Goal: Check status: Check status

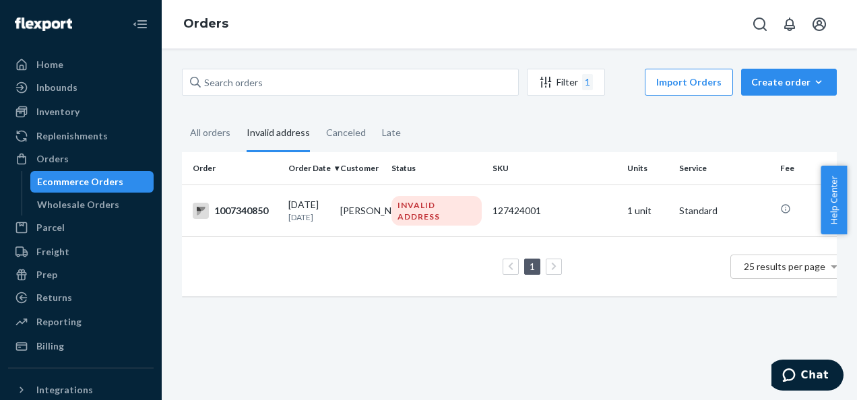
click at [62, 189] on div "Ecommerce Orders" at bounding box center [92, 181] width 121 height 19
click at [58, 175] on div "Ecommerce Orders" at bounding box center [80, 181] width 86 height 13
click at [49, 60] on div "Home" at bounding box center [49, 64] width 27 height 13
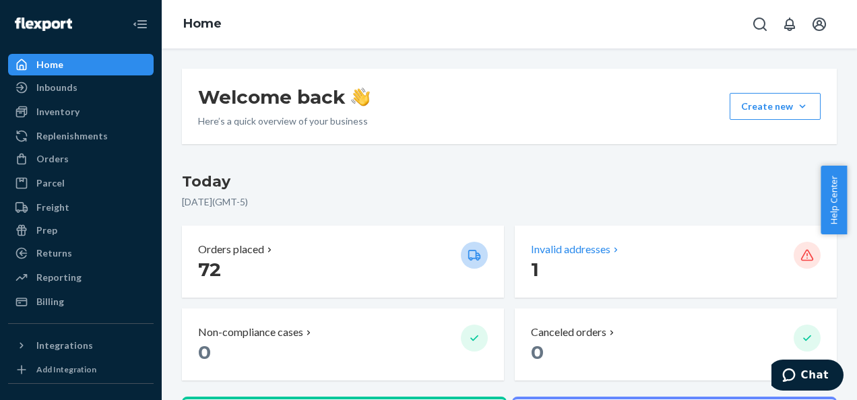
click at [568, 249] on p "Invalid addresses" at bounding box center [570, 249] width 79 height 15
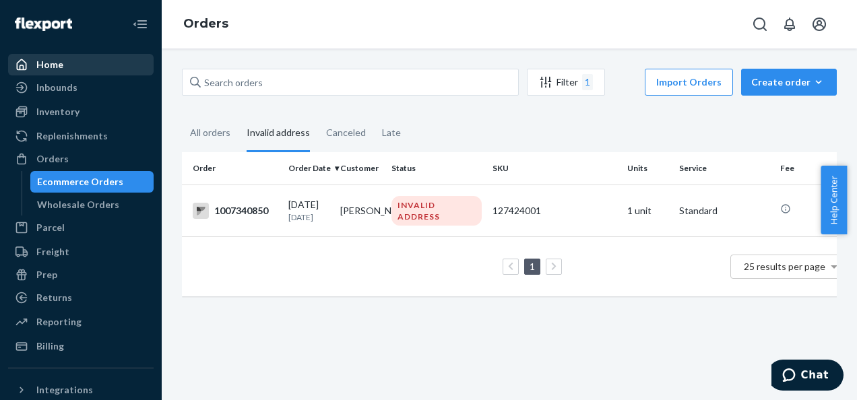
click at [44, 71] on div "Home" at bounding box center [80, 64] width 143 height 19
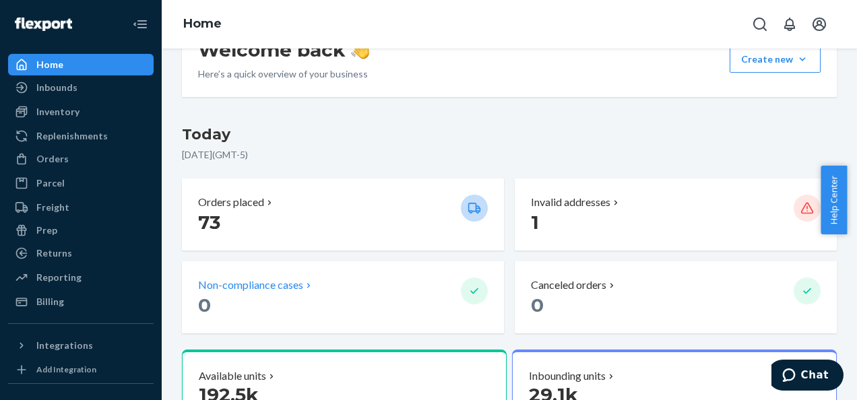
scroll to position [135, 0]
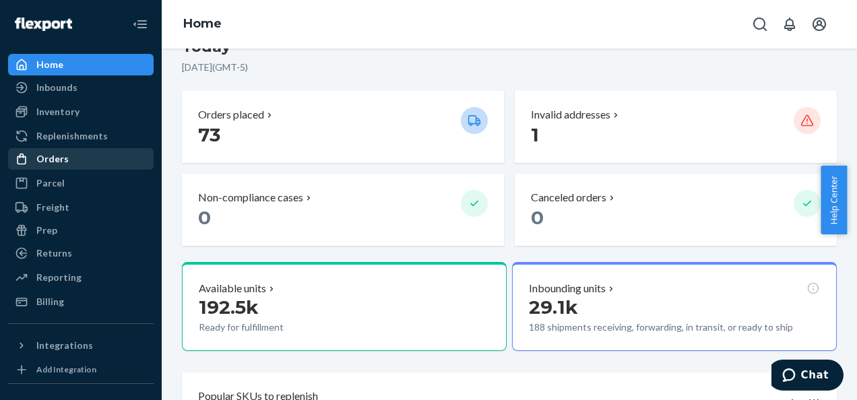
click at [59, 159] on div "Orders" at bounding box center [52, 158] width 32 height 13
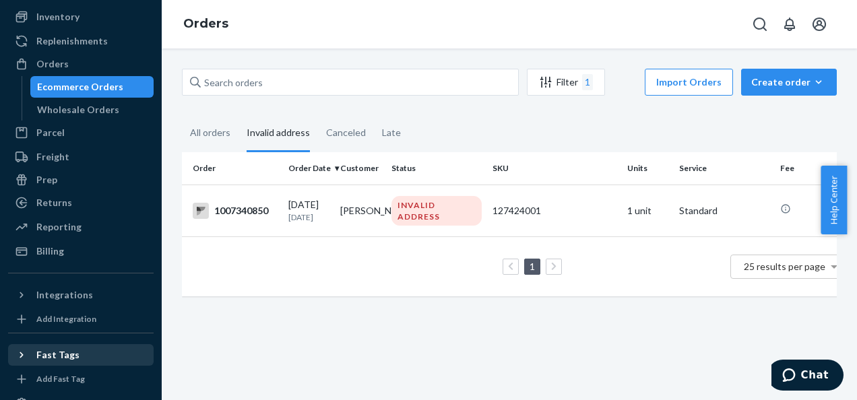
scroll to position [193, 0]
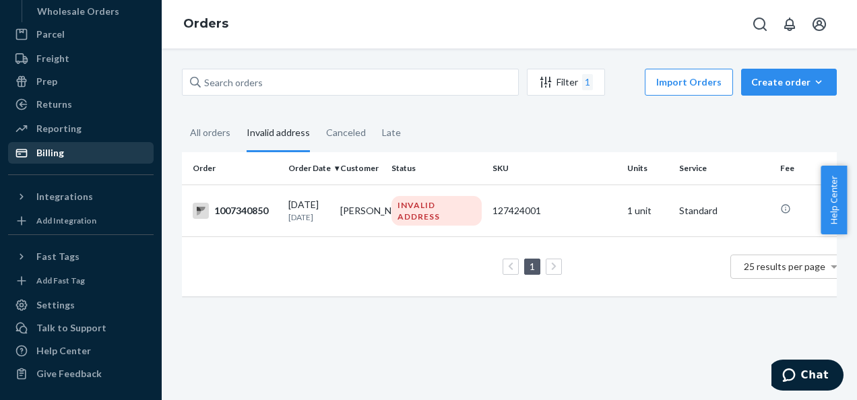
click at [49, 151] on div "Billing" at bounding box center [50, 152] width 28 height 13
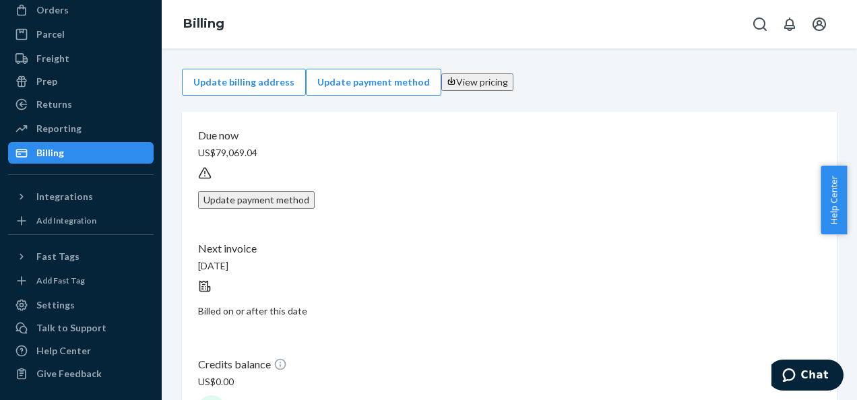
click at [56, 115] on div "Returns All Returns Settings Packages" at bounding box center [81, 105] width 146 height 23
click at [56, 128] on div "Reporting" at bounding box center [58, 128] width 45 height 13
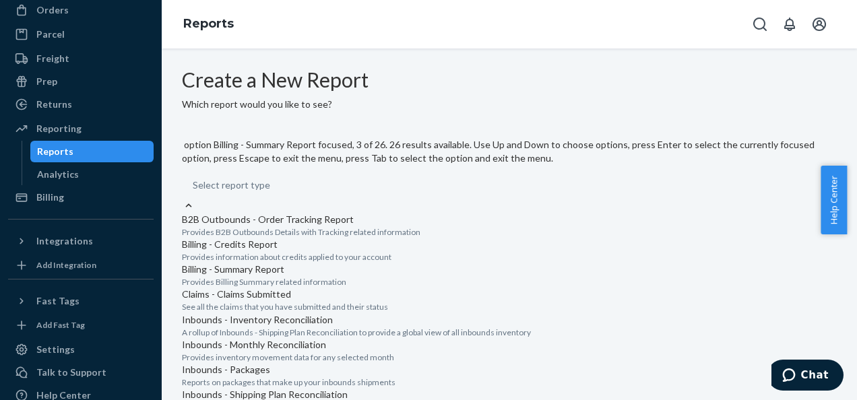
scroll to position [741, 0]
click at [272, 192] on input "option Orders - All Orders focused, 14 of 26. 26 results available. Use Up and …" at bounding box center [270, 185] width 1 height 13
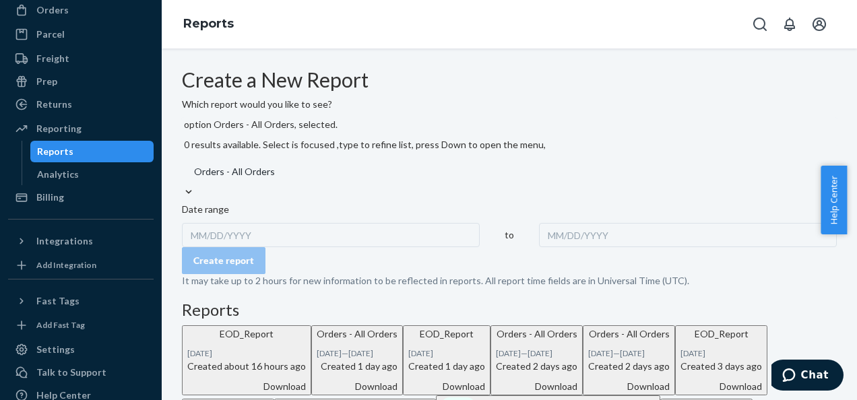
click at [539, 223] on div "MM/DD/YYYY" at bounding box center [688, 235] width 298 height 24
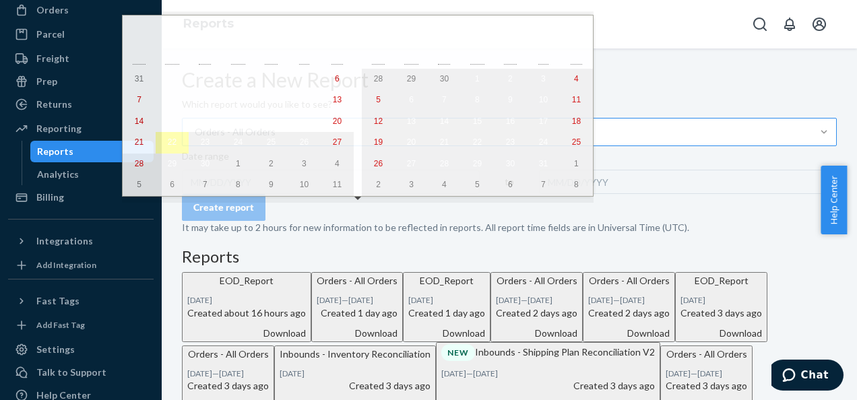
click at [168, 144] on abbr "22" at bounding box center [172, 141] width 9 height 9
click at [168, 146] on abbr "22" at bounding box center [172, 141] width 9 height 9
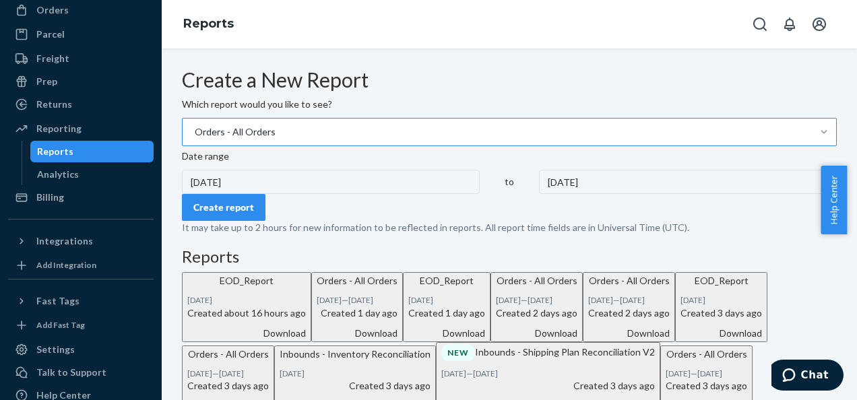
click at [230, 194] on div "9/22/2025" at bounding box center [331, 182] width 298 height 24
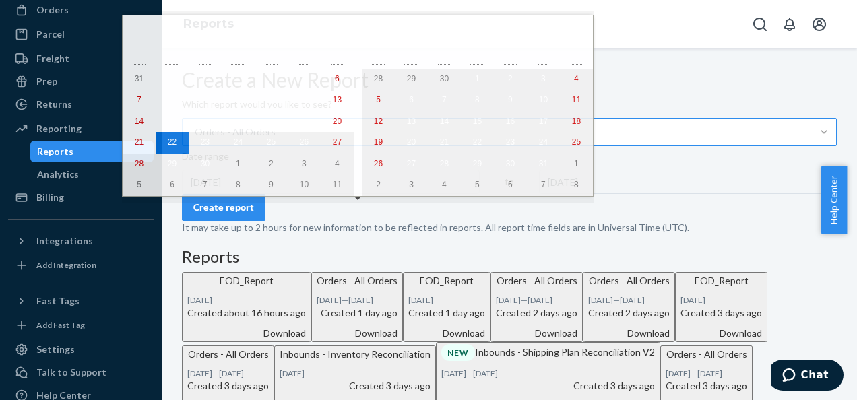
click at [224, 194] on div "9/22/2025" at bounding box center [331, 182] width 298 height 24
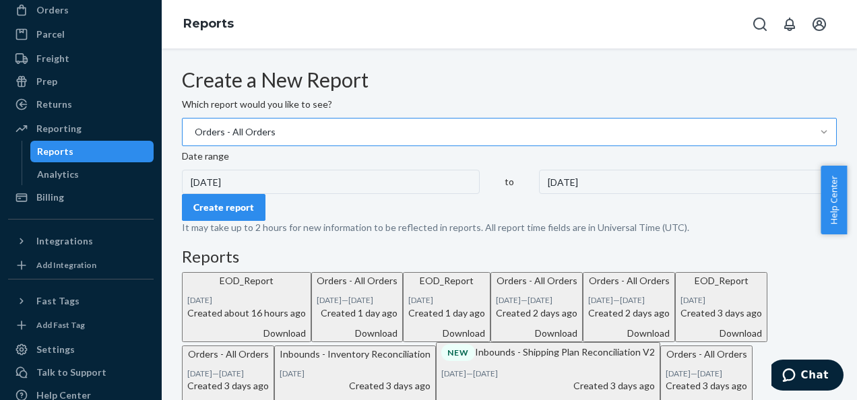
click at [243, 194] on div "9/22/2025" at bounding box center [331, 182] width 298 height 24
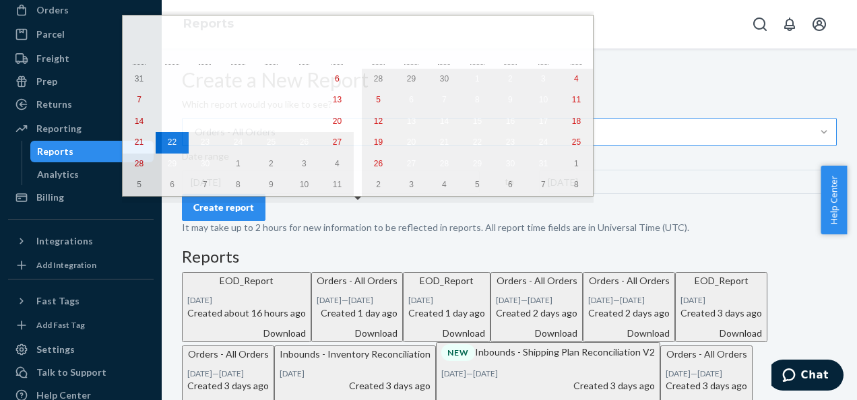
click at [243, 194] on div "9/22/2025" at bounding box center [331, 182] width 298 height 24
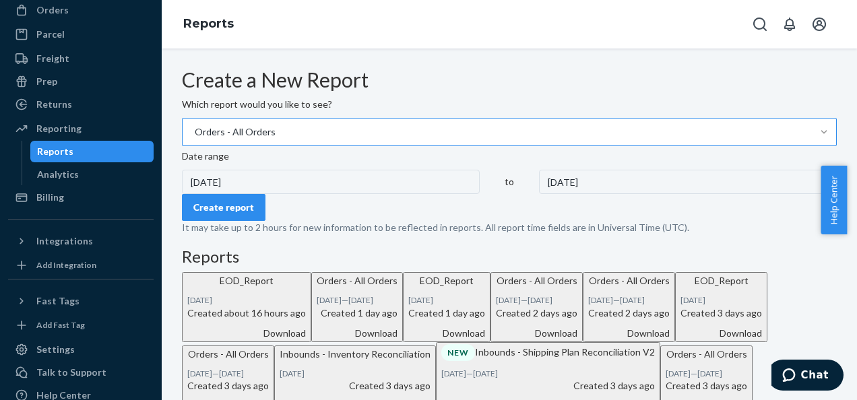
drag, startPoint x: 243, startPoint y: 224, endPoint x: 231, endPoint y: 220, distance: 12.1
click at [230, 194] on div "9/22/2025" at bounding box center [331, 182] width 298 height 24
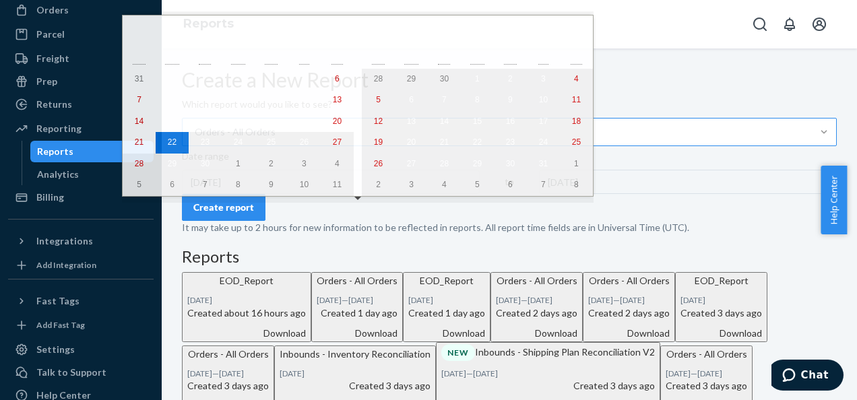
click at [232, 194] on div "9/22/2025" at bounding box center [331, 182] width 298 height 24
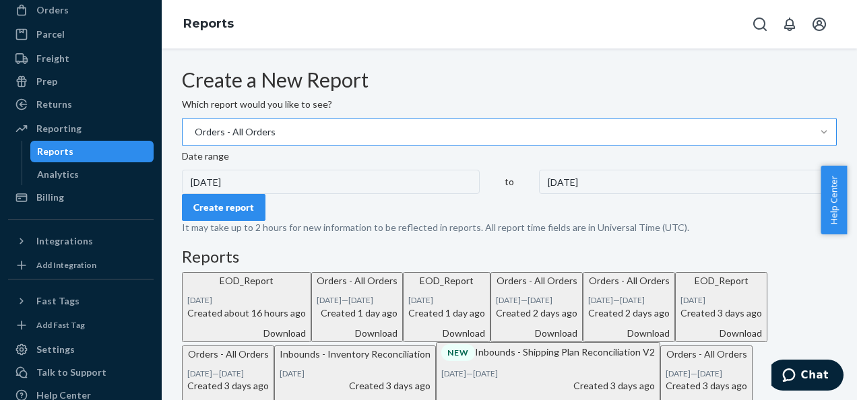
click at [232, 194] on div "9/22/2025" at bounding box center [331, 182] width 298 height 24
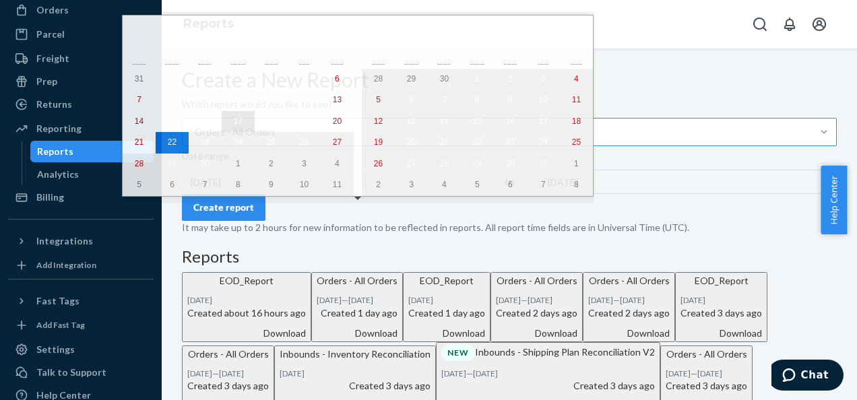
click at [222, 121] on button "17" at bounding box center [238, 122] width 33 height 22
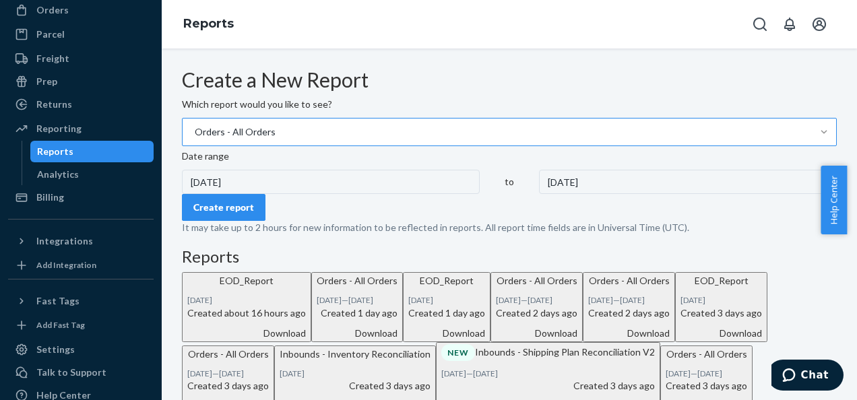
click at [539, 194] on div "9/17/2025" at bounding box center [688, 182] width 298 height 24
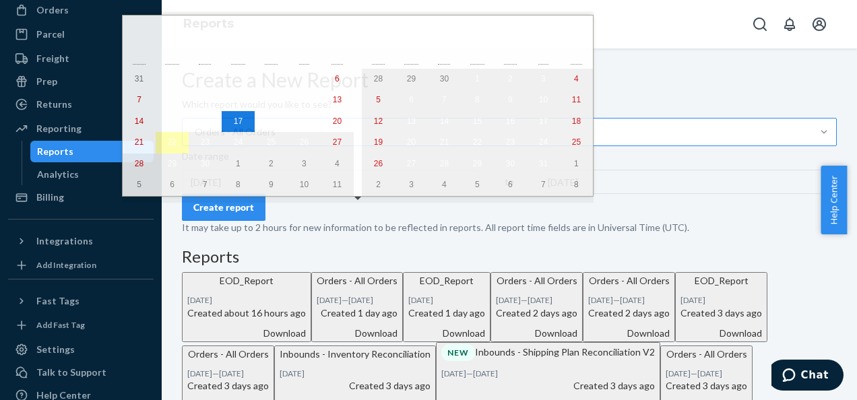
click at [168, 147] on abbr "22" at bounding box center [172, 141] width 9 height 9
click at [539, 194] on div "9/17/2025" at bounding box center [688, 182] width 298 height 24
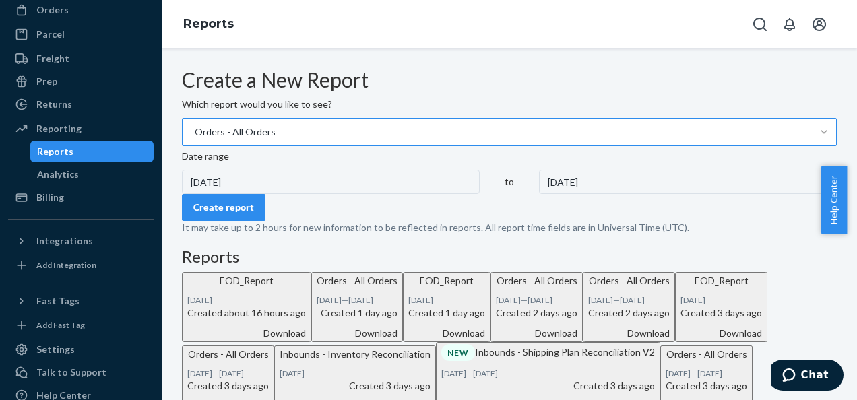
click at [539, 194] on div "9/17/2025" at bounding box center [688, 182] width 298 height 24
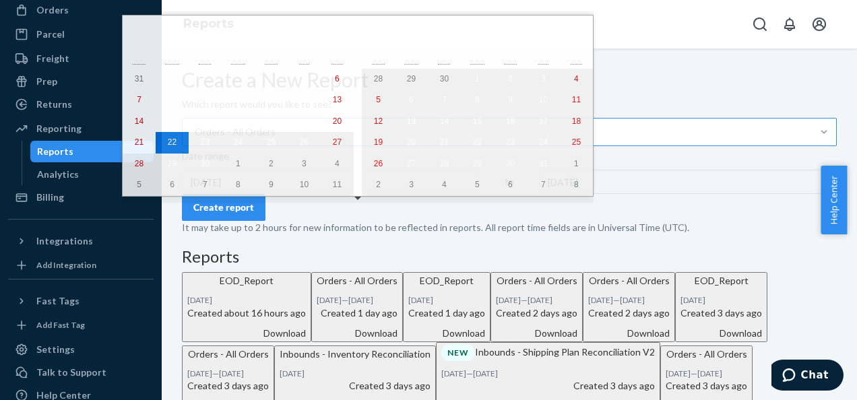
click at [539, 194] on div "9/17/2025" at bounding box center [688, 182] width 298 height 24
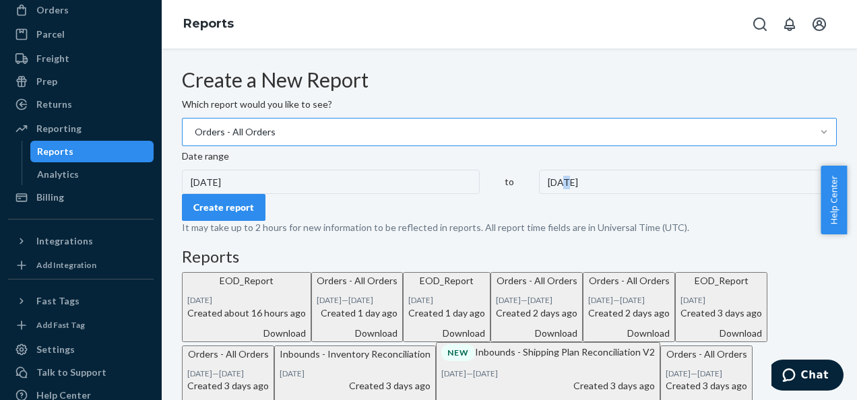
click at [539, 194] on div "9/17/2025" at bounding box center [688, 182] width 298 height 24
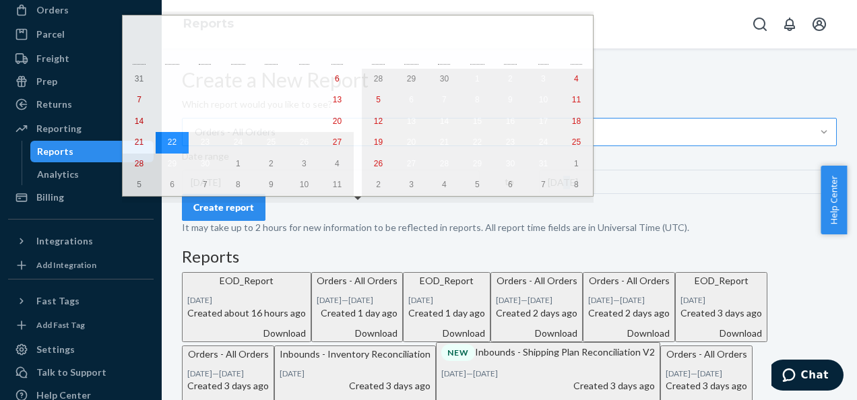
click at [168, 146] on abbr "22" at bounding box center [172, 141] width 9 height 9
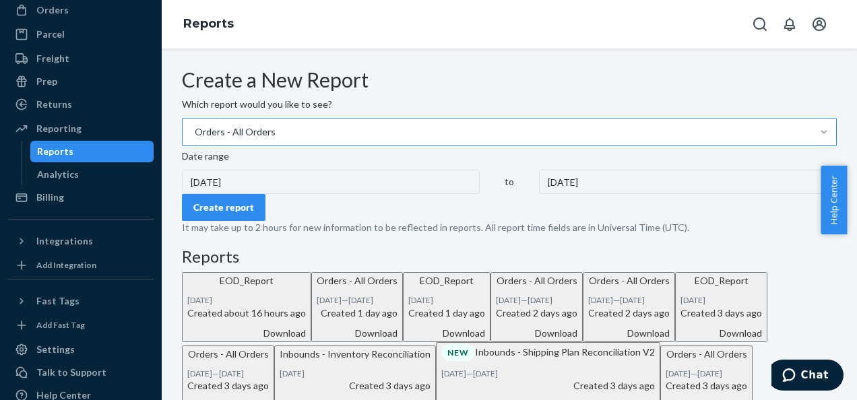
click at [166, 146] on div "Create a New Report Which report would you like to see? Orders - All Orders Dat…" at bounding box center [509, 225] width 695 height 352
drag, startPoint x: 166, startPoint y: 146, endPoint x: 277, endPoint y: 245, distance: 149.3
click at [280, 234] on form "Create a New Report Which report would you like to see? Orders - All Orders Dat…" at bounding box center [509, 152] width 655 height 166
click at [253, 214] on div "Create report" at bounding box center [223, 207] width 61 height 13
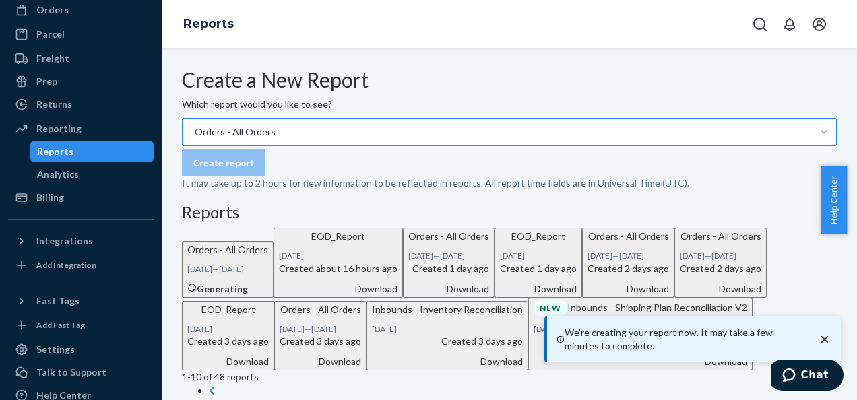
click at [826, 338] on icon "close toast" at bounding box center [824, 339] width 13 height 13
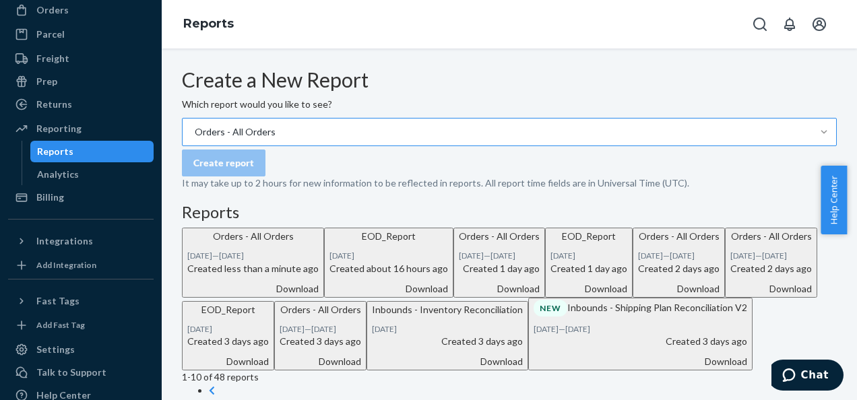
click at [319, 296] on div "Download" at bounding box center [252, 288] width 131 height 13
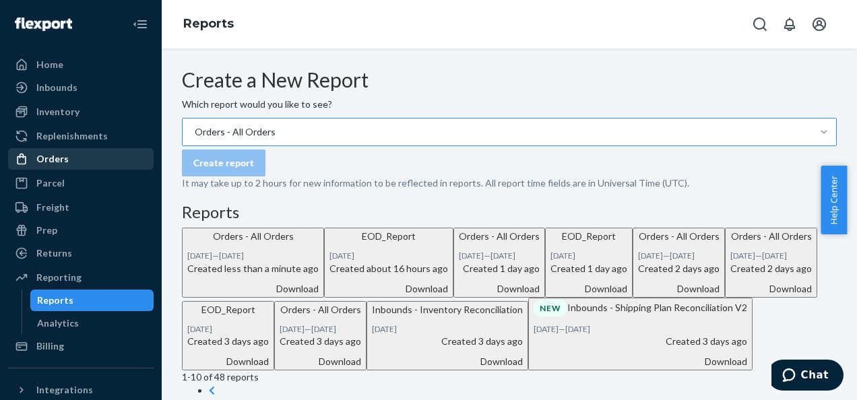
drag, startPoint x: 58, startPoint y: 160, endPoint x: 95, endPoint y: 155, distance: 37.4
click at [58, 160] on div "Orders" at bounding box center [52, 158] width 32 height 13
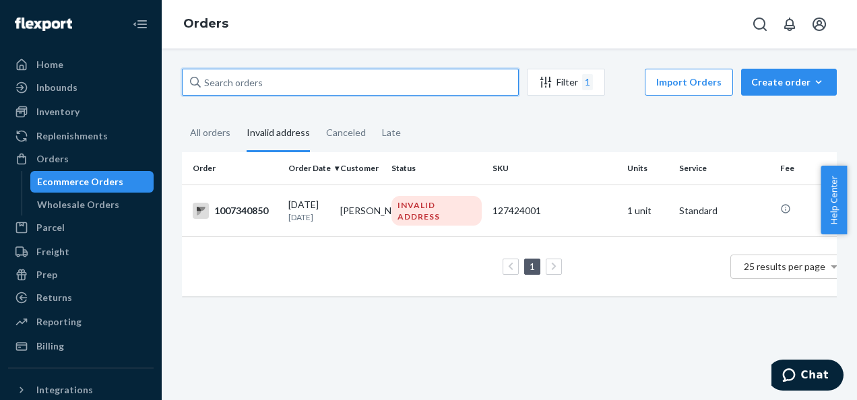
click at [269, 90] on input "text" at bounding box center [350, 82] width 337 height 27
paste input "1007581356"
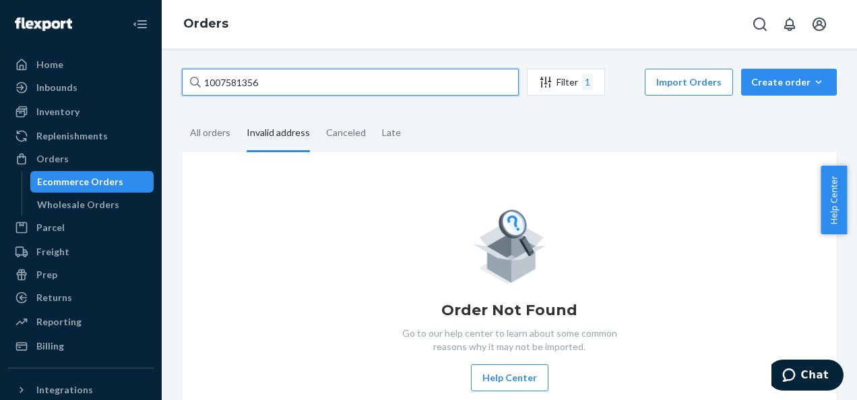
type input "1007581356"
drag, startPoint x: 210, startPoint y: 89, endPoint x: 38, endPoint y: 86, distance: 171.2
click at [53, 90] on div "Home Inbounds Shipping Plans Problems Inventory Products Branded Packaging Repl…" at bounding box center [428, 200] width 857 height 400
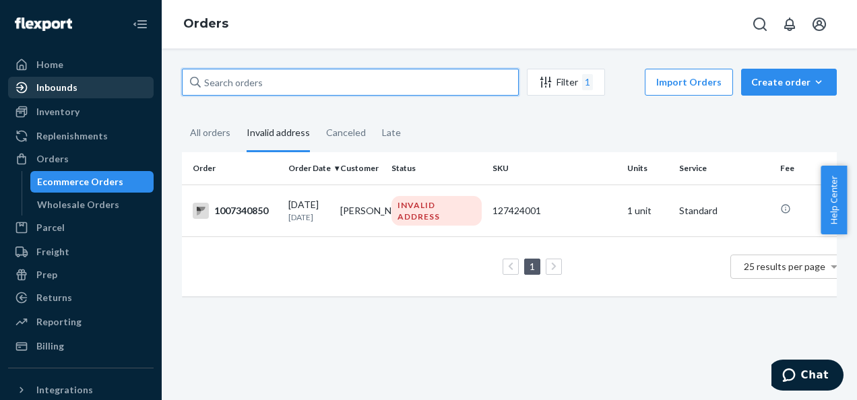
paste input "1007560400"
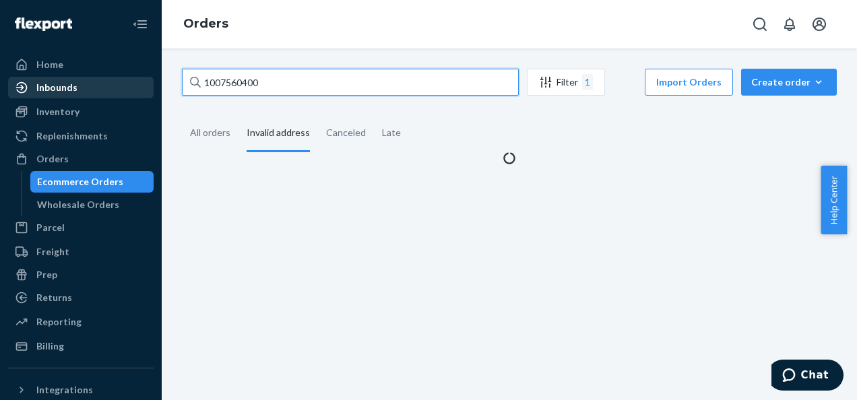
type input "1007560400"
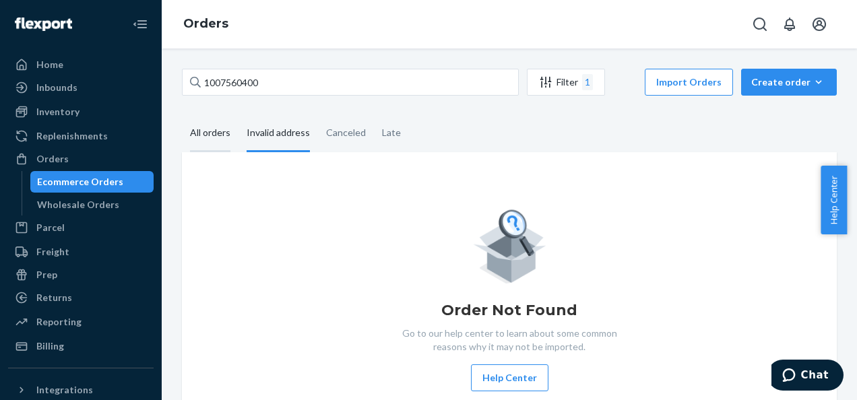
click at [229, 135] on div "All orders" at bounding box center [210, 133] width 40 height 37
click at [182, 115] on input "All orders" at bounding box center [182, 115] width 0 height 0
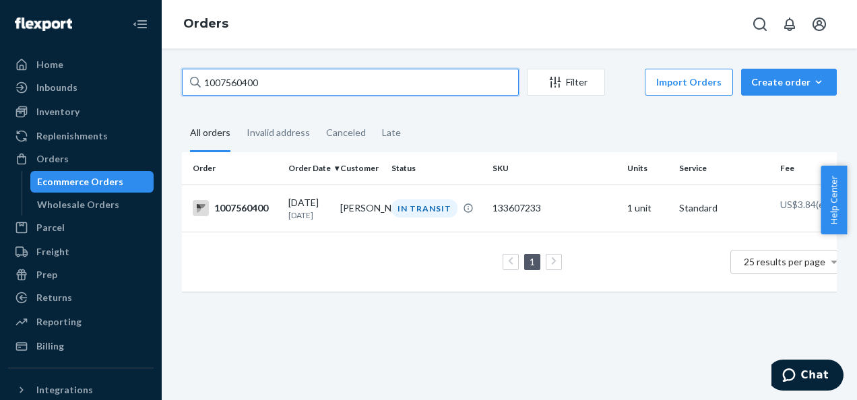
click at [305, 86] on input "1007560400" at bounding box center [350, 82] width 337 height 27
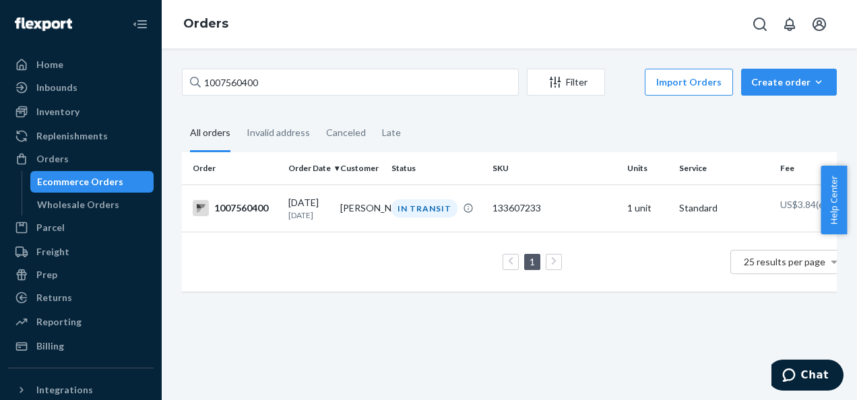
click at [303, 245] on td "1 25 results per page" at bounding box center [519, 262] width 674 height 60
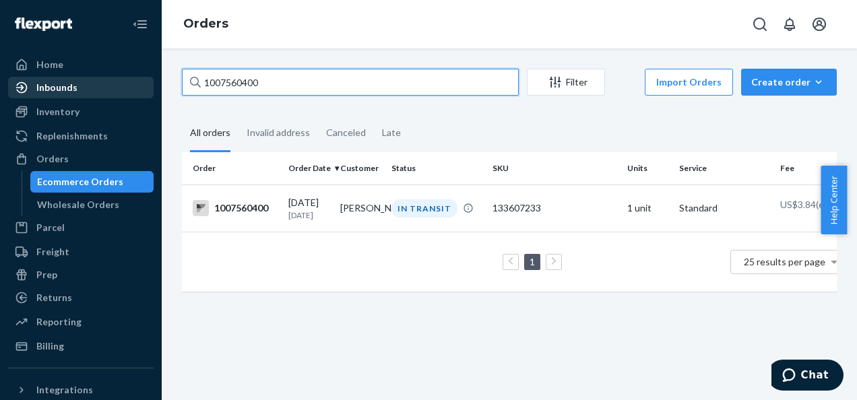
drag, startPoint x: 267, startPoint y: 81, endPoint x: 90, endPoint y: 81, distance: 177.2
click at [94, 84] on div "Home Inbounds Shipping Plans Problems Inventory Products Branded Packaging Repl…" at bounding box center [428, 200] width 857 height 400
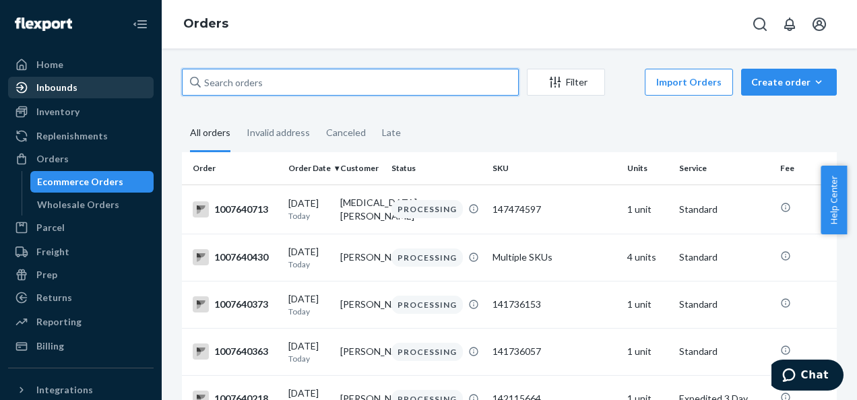
paste input "1007546560"
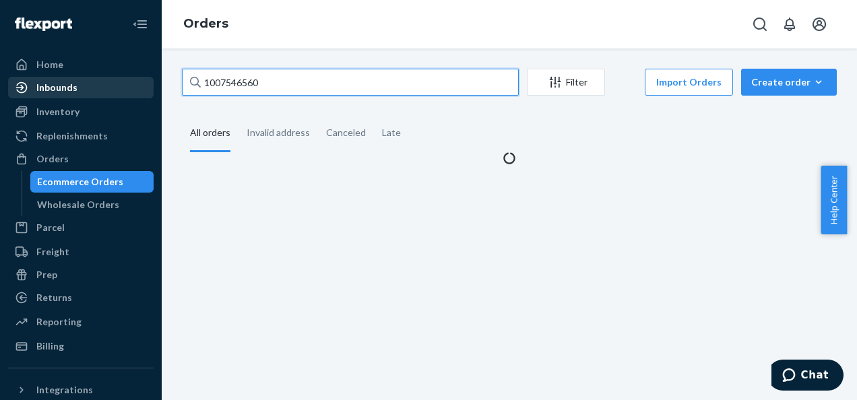
type input "1007546560"
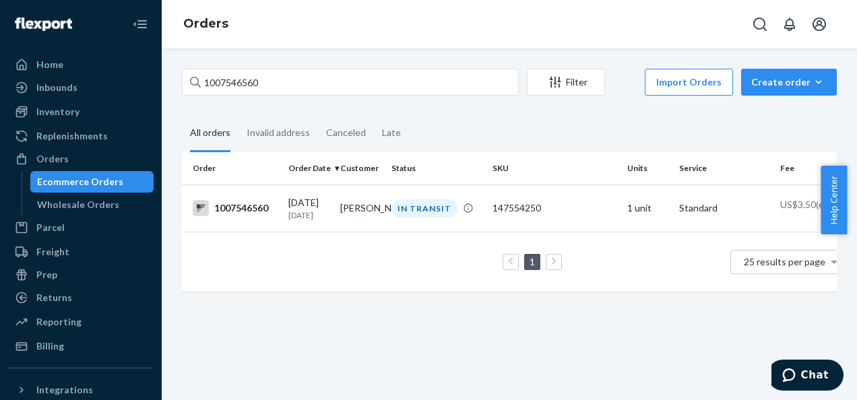
click at [334, 259] on div "1 25 results per page" at bounding box center [519, 262] width 652 height 43
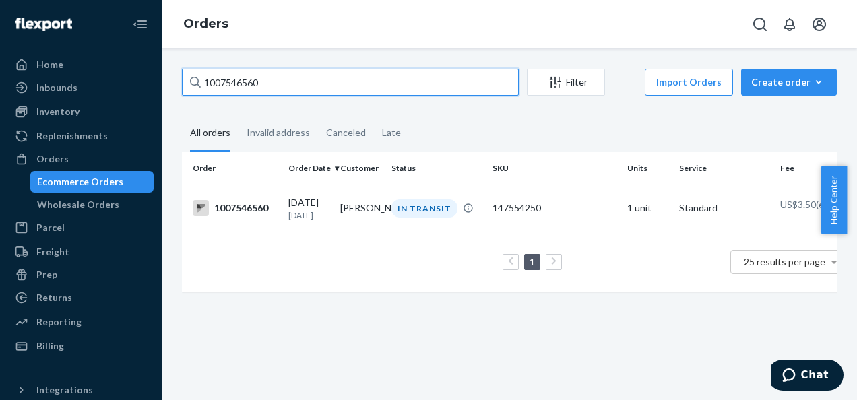
drag, startPoint x: 257, startPoint y: 84, endPoint x: 188, endPoint y: 84, distance: 69.4
click at [188, 84] on input "1007546560" at bounding box center [350, 82] width 337 height 27
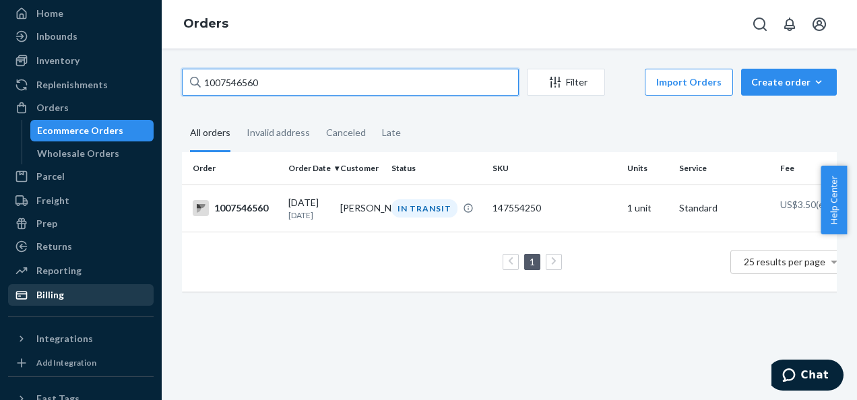
scroll to position [67, 0]
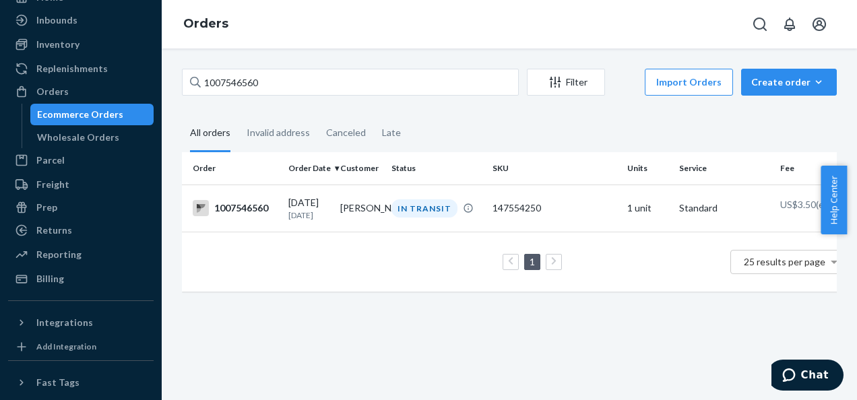
click at [46, 240] on link "Returns" at bounding box center [81, 231] width 146 height 22
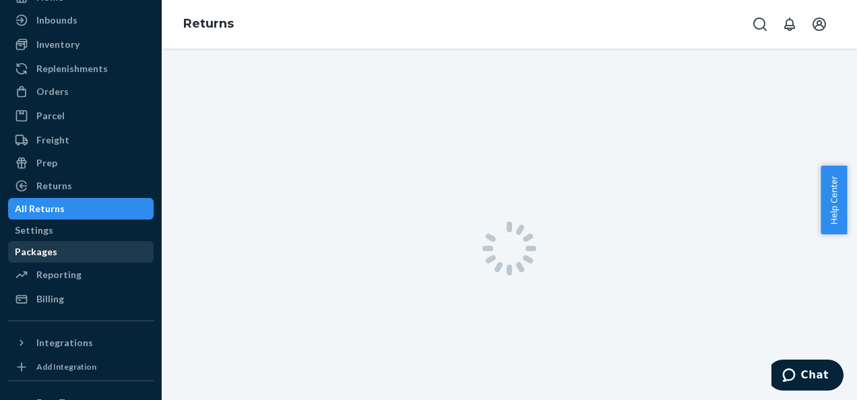
click at [46, 253] on div "Packages" at bounding box center [36, 251] width 42 height 13
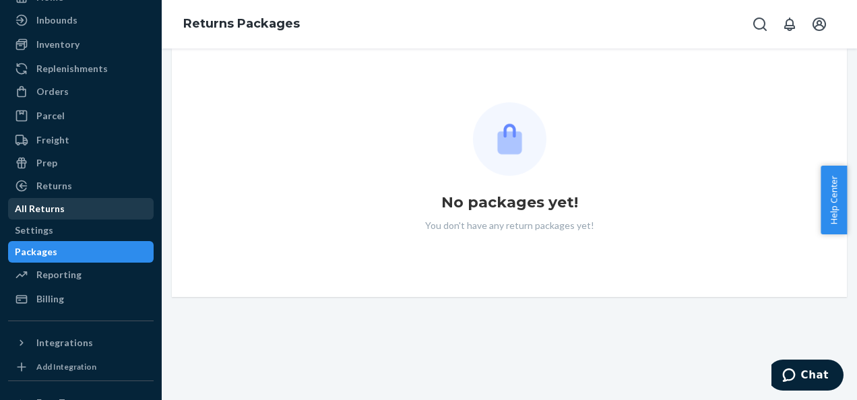
click at [57, 213] on div "All Returns" at bounding box center [40, 208] width 50 height 13
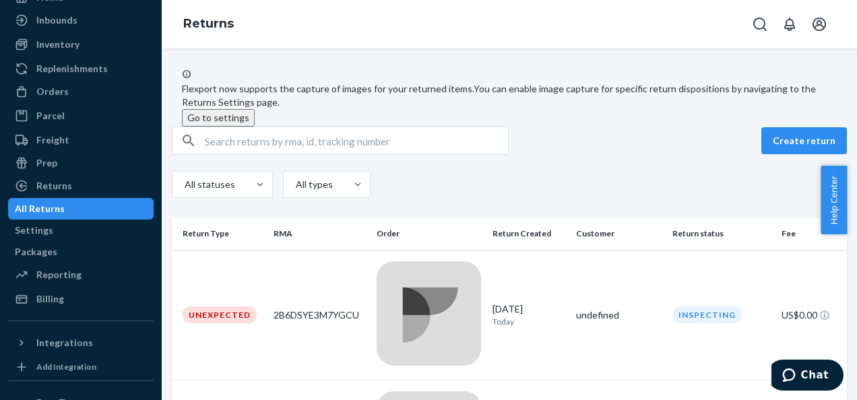
click at [248, 154] on input "text" at bounding box center [356, 140] width 303 height 27
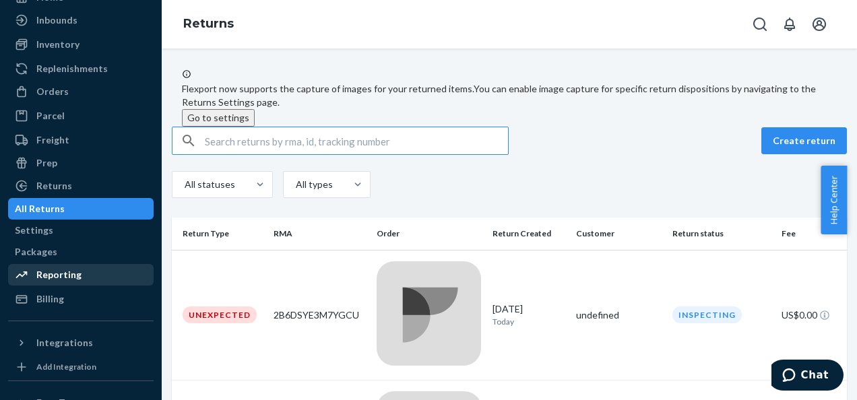
click at [69, 279] on div "Reporting" at bounding box center [58, 274] width 45 height 13
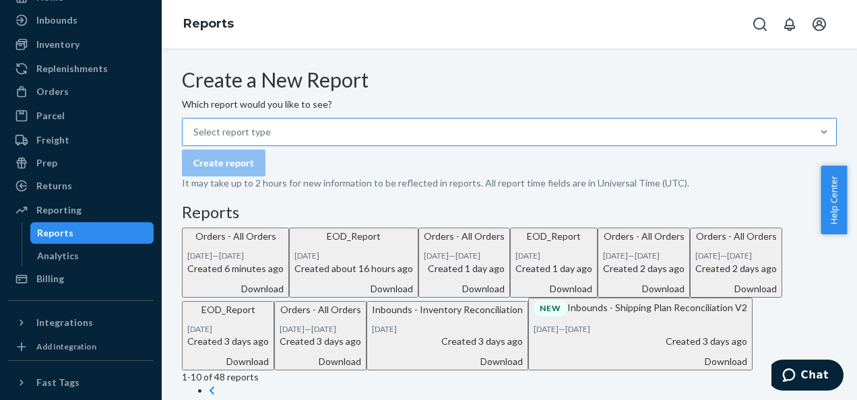
click at [314, 146] on div "Select report type" at bounding box center [497, 132] width 629 height 27
click at [272, 139] on input "Select report type" at bounding box center [271, 131] width 1 height 13
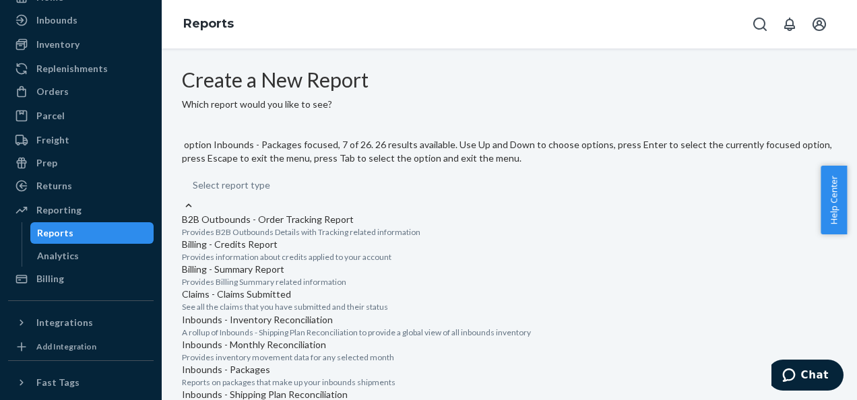
scroll to position [674, 0]
click at [272, 192] on input "option Orders - All Orders focused, 14 of 26. 26 results available. Use Up and …" at bounding box center [270, 185] width 1 height 13
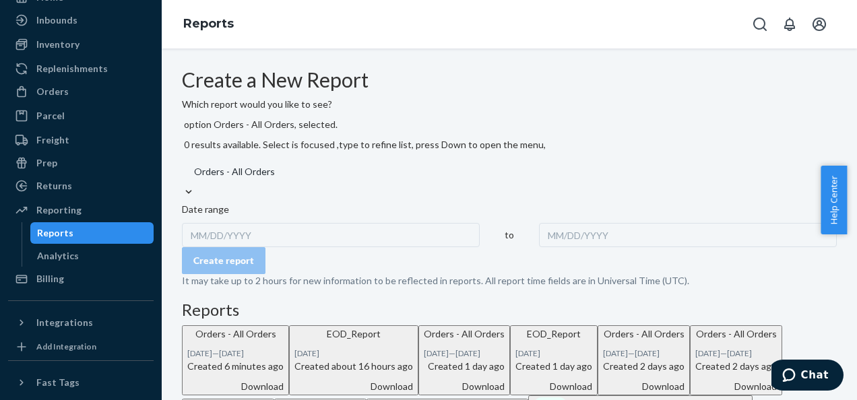
click at [243, 223] on div "MM/DD/YYYY" at bounding box center [331, 235] width 298 height 24
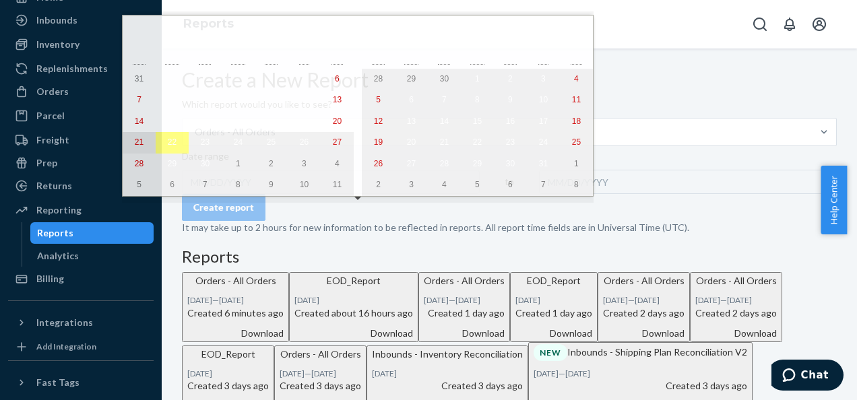
click at [141, 148] on button "21" at bounding box center [139, 143] width 33 height 22
click at [267, 126] on abbr "18" at bounding box center [271, 121] width 9 height 9
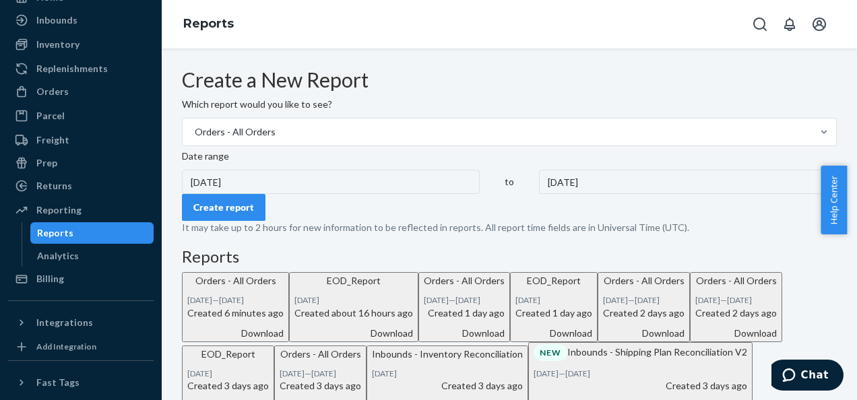
click at [539, 194] on div "9/21/2025" at bounding box center [688, 182] width 298 height 24
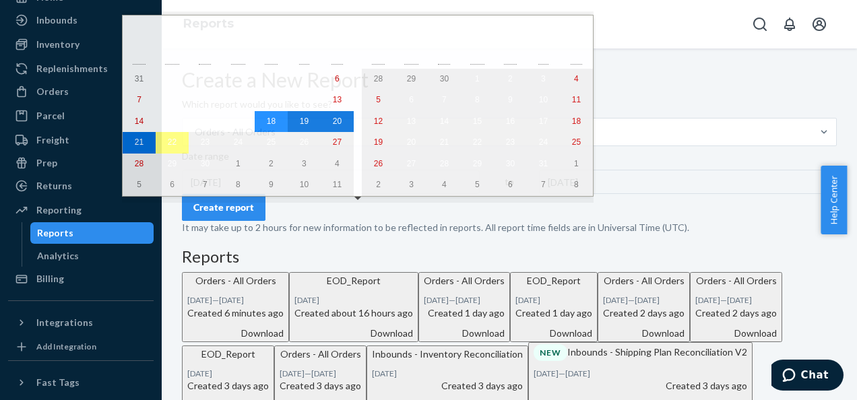
click at [303, 140] on div "31 1 2 3 4 5 6 7 8 9 10 11 12 13 14 15 16 17 18 19 20 21 22 23 24 25 26 27 28 2…" at bounding box center [238, 132] width 231 height 127
click at [168, 147] on abbr "22" at bounding box center [172, 141] width 9 height 9
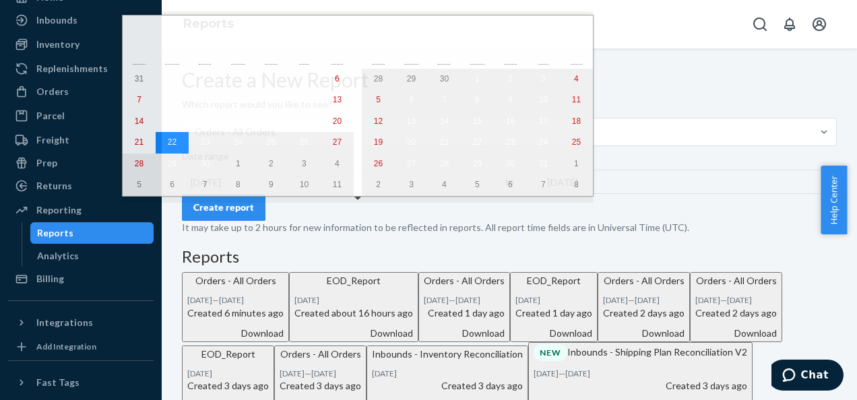
click at [168, 147] on abbr "22" at bounding box center [172, 141] width 9 height 9
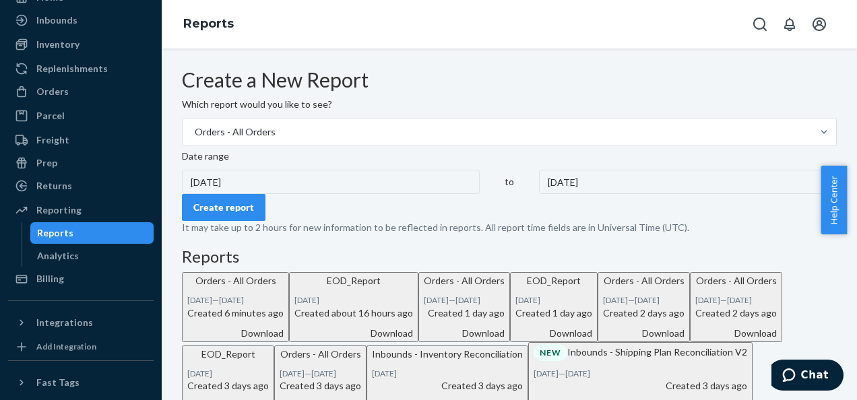
click at [259, 194] on div "9/22/2025" at bounding box center [331, 182] width 298 height 24
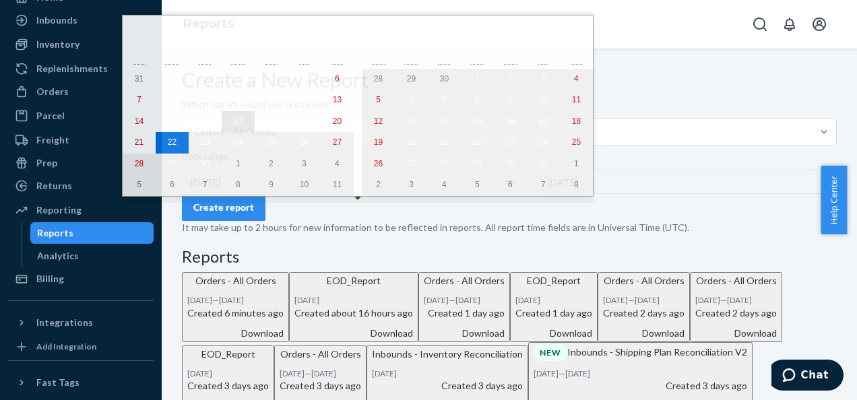
click at [234, 126] on abbr "17" at bounding box center [238, 121] width 9 height 9
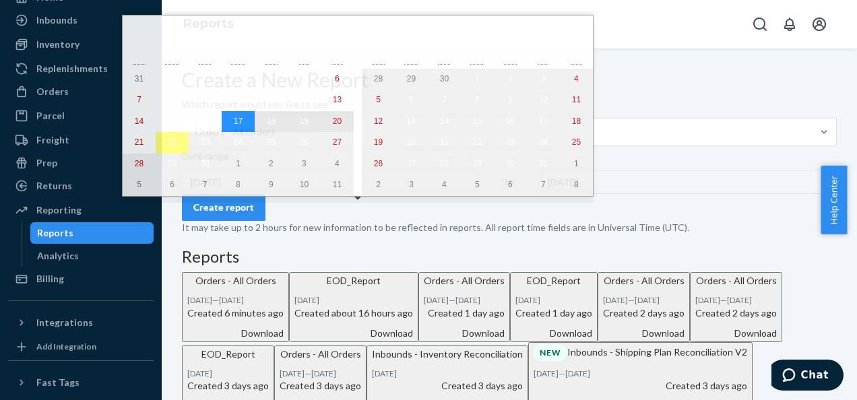
drag, startPoint x: 216, startPoint y: 126, endPoint x: 288, endPoint y: 131, distance: 72.9
click at [288, 131] on div "31 1 2 3 4 5 6 7 8 9 10 11 12 13 14 15 16 17 18 19 20 21 22 23 24 25 26 27 28 2…" at bounding box center [238, 132] width 231 height 127
click at [222, 125] on button "17" at bounding box center [238, 122] width 33 height 22
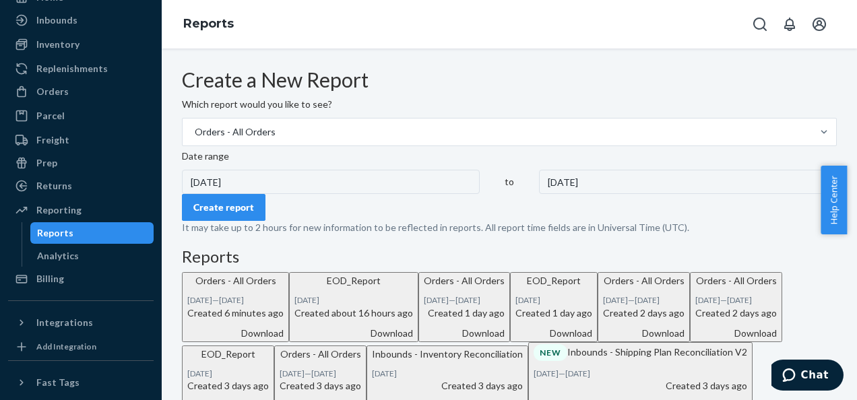
click at [257, 194] on div "9/17/2025" at bounding box center [331, 182] width 298 height 24
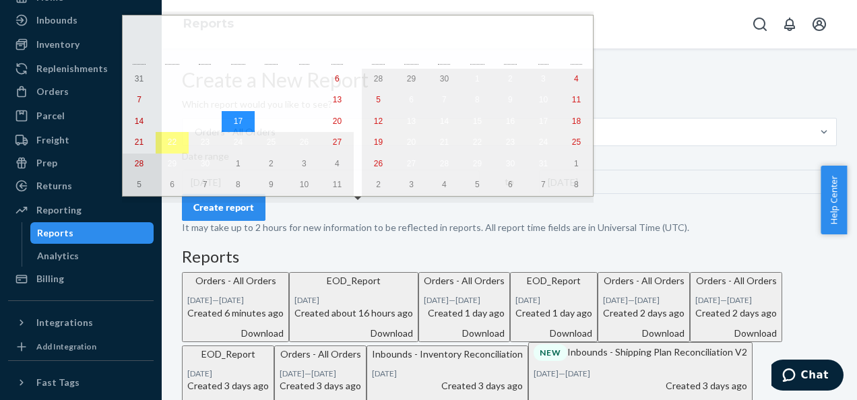
click at [234, 125] on abbr "17" at bounding box center [238, 121] width 9 height 9
click at [539, 194] on div "9/17/2025" at bounding box center [688, 182] width 298 height 24
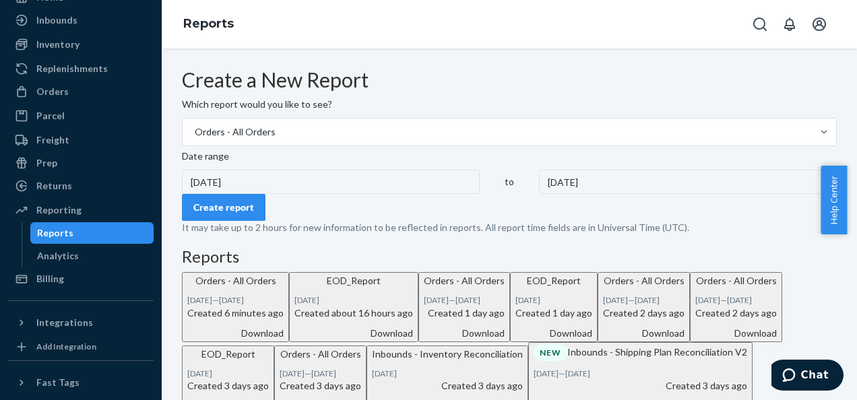
click at [539, 194] on div "9/17/2025" at bounding box center [688, 182] width 298 height 24
click at [513, 234] on form "Create a New Report Which report would you like to see? Orders - All Orders Dat…" at bounding box center [509, 152] width 655 height 166
click at [216, 194] on div "9/17/2025" at bounding box center [331, 182] width 298 height 24
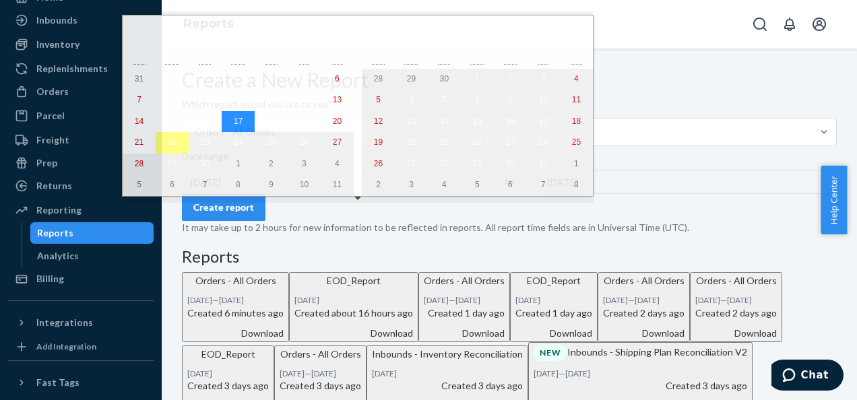
click at [222, 115] on button "17" at bounding box center [238, 122] width 33 height 22
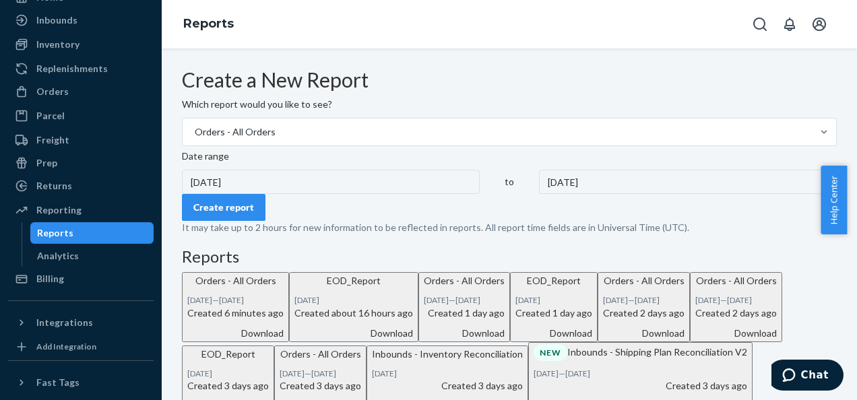
click at [539, 194] on div "9/17/2025" at bounding box center [688, 182] width 298 height 24
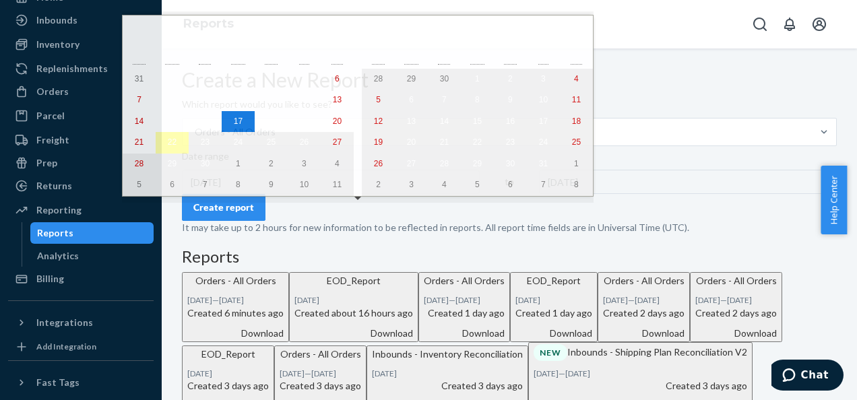
click at [168, 144] on abbr "22" at bounding box center [172, 141] width 9 height 9
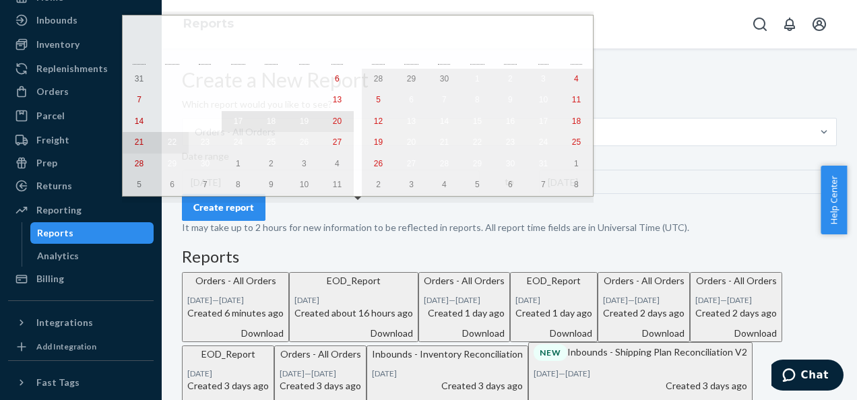
click at [234, 121] on abbr "17" at bounding box center [238, 121] width 9 height 9
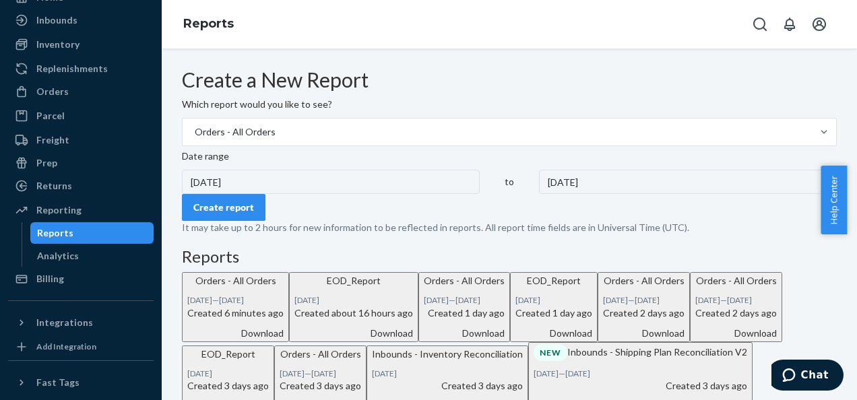
click at [254, 214] on div "Create report" at bounding box center [223, 207] width 61 height 13
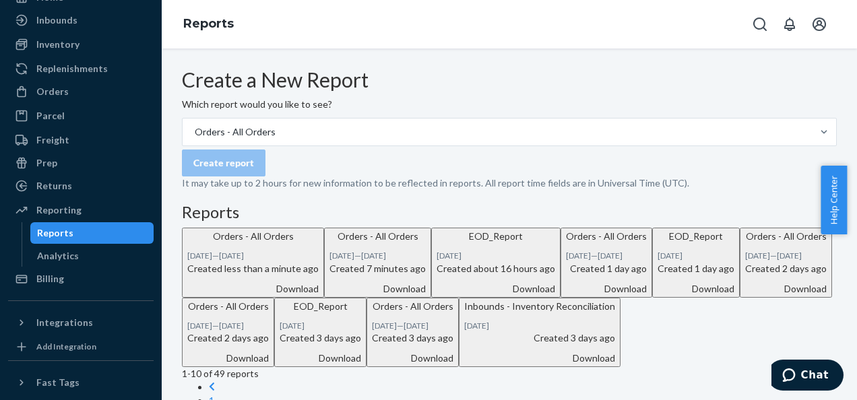
click at [319, 296] on div "Download" at bounding box center [252, 288] width 131 height 13
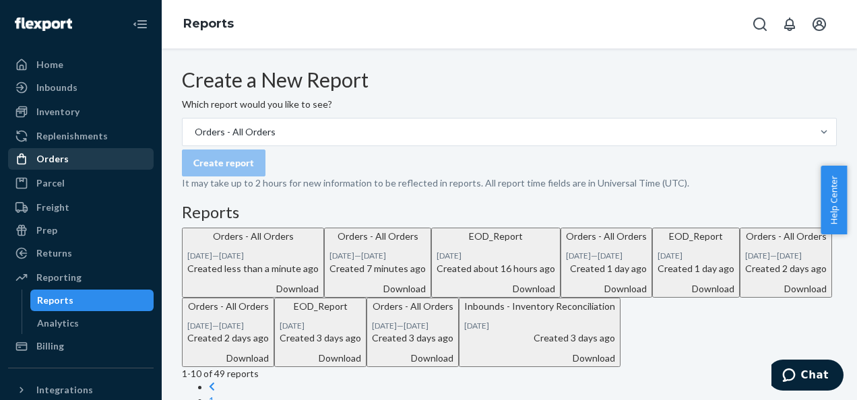
click at [58, 151] on div "Orders" at bounding box center [80, 159] width 143 height 19
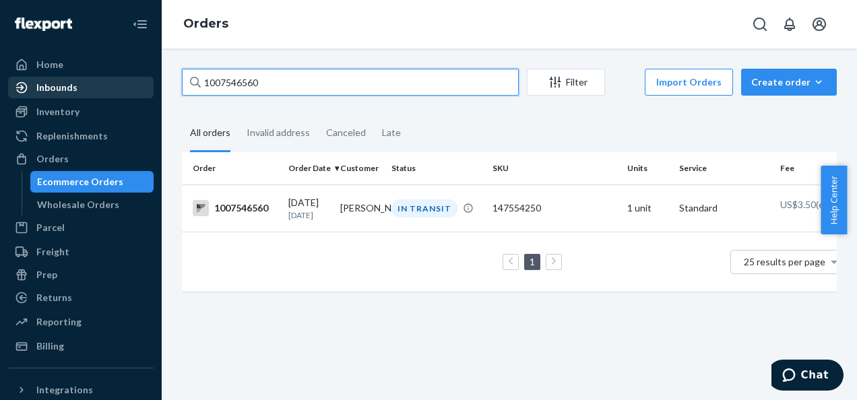
drag, startPoint x: 270, startPoint y: 78, endPoint x: 51, endPoint y: 85, distance: 219.1
click at [51, 85] on div "Home Inbounds Shipping Plans Problems Inventory Products Branded Packaging Repl…" at bounding box center [428, 200] width 857 height 400
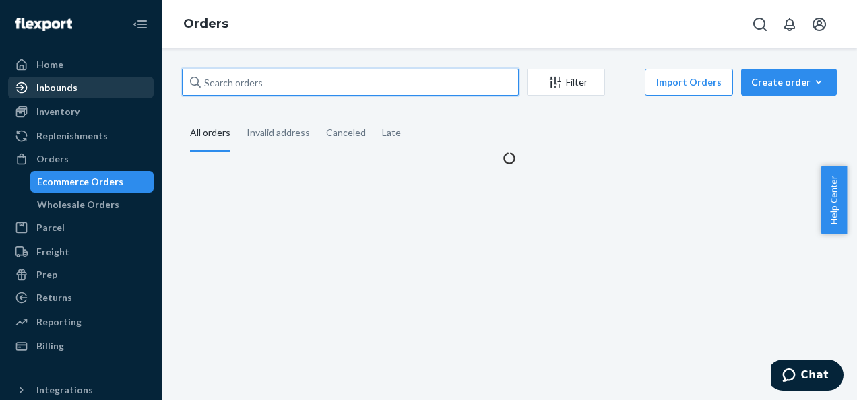
paste input "1007640380"
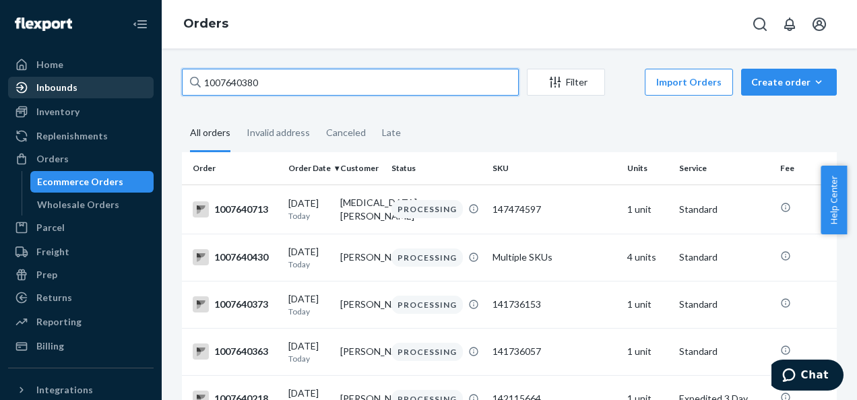
type input "1007640380"
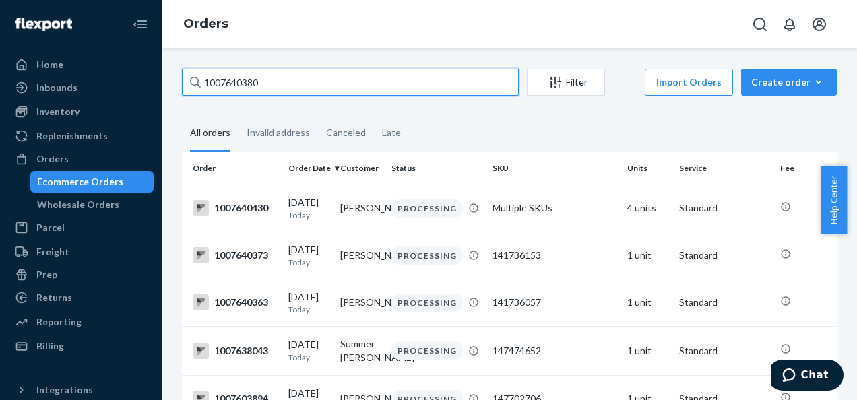
click at [296, 74] on input "1007640380" at bounding box center [350, 82] width 337 height 27
click at [292, 90] on input "1007640380" at bounding box center [350, 82] width 337 height 27
click at [300, 93] on input "1007640380" at bounding box center [350, 82] width 337 height 27
drag, startPoint x: 263, startPoint y: 87, endPoint x: 88, endPoint y: 88, distance: 175.2
click at [91, 88] on div "Home Inbounds Shipping Plans Problems Inventory Products Branded Packaging Repl…" at bounding box center [428, 200] width 857 height 400
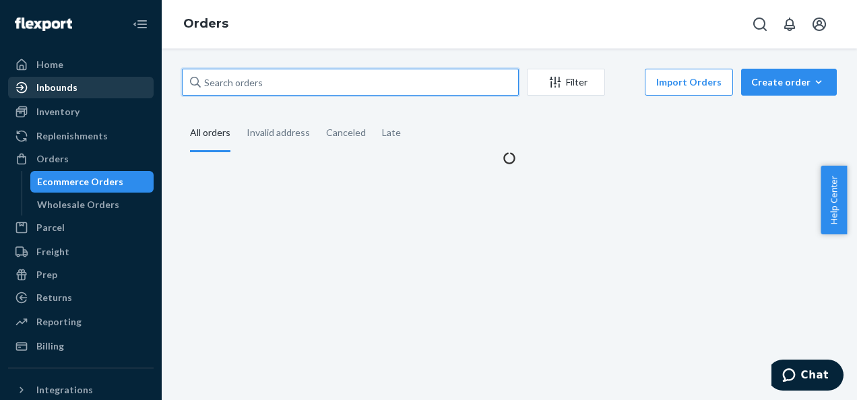
paste input "1007640380"
type input "1007640380"
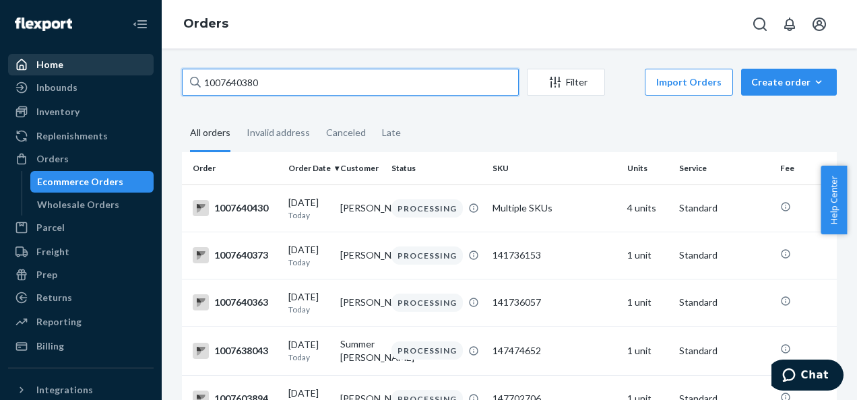
drag, startPoint x: 187, startPoint y: 77, endPoint x: 94, endPoint y: 74, distance: 93.0
click at [94, 75] on div "Home Inbounds Shipping Plans Problems Inventory Products Branded Packaging Repl…" at bounding box center [428, 200] width 857 height 400
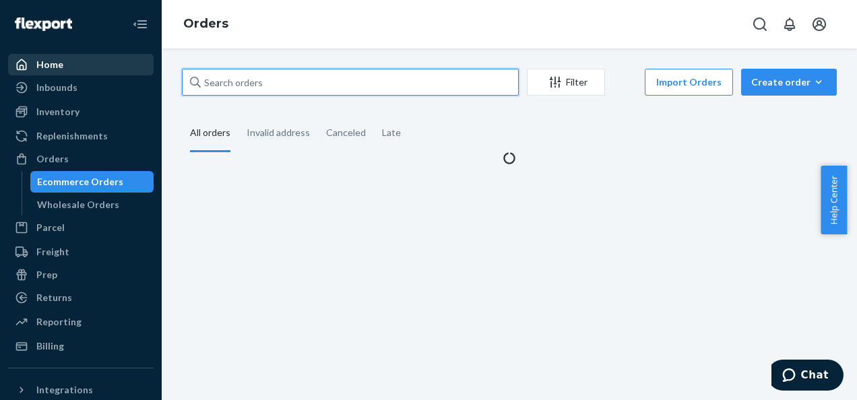
paste input "1007652629"
type input "1007652629"
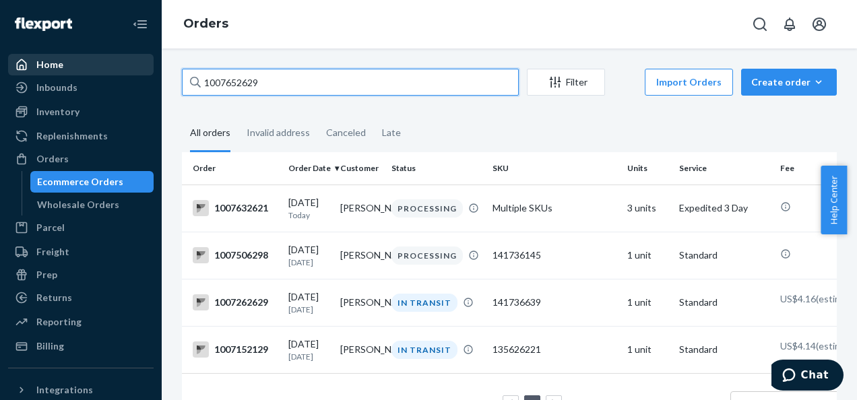
drag, startPoint x: 255, startPoint y: 80, endPoint x: 123, endPoint y: 74, distance: 131.5
click at [135, 77] on div "Home Inbounds Shipping Plans Problems Inventory Products Branded Packaging Repl…" at bounding box center [428, 200] width 857 height 400
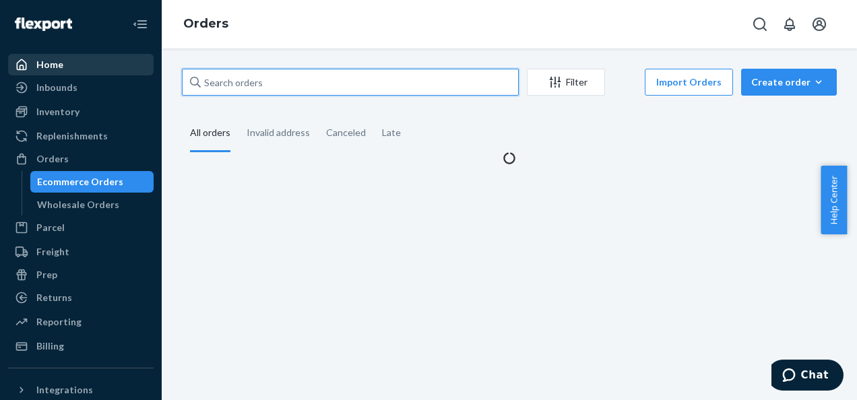
paste input "1007651164"
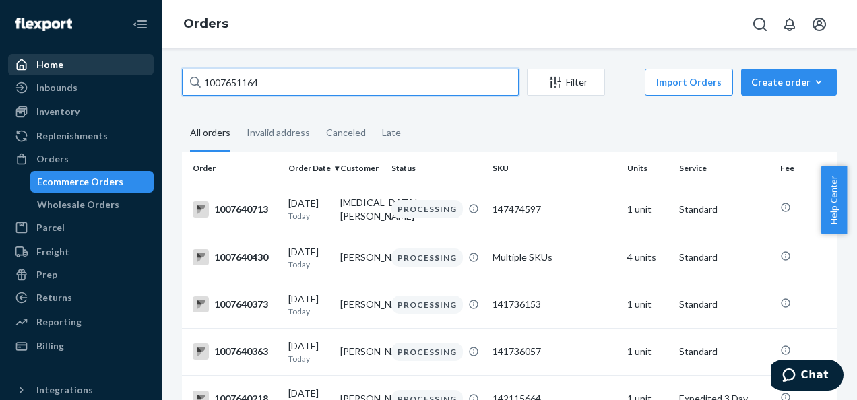
type input "1007651164"
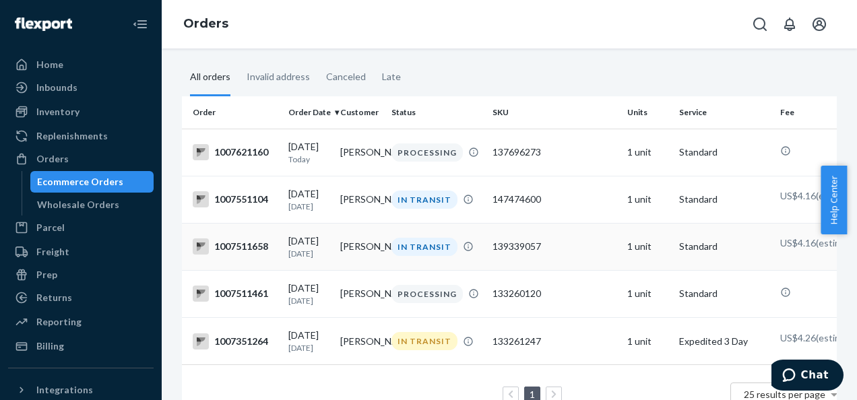
scroll to position [132, 0]
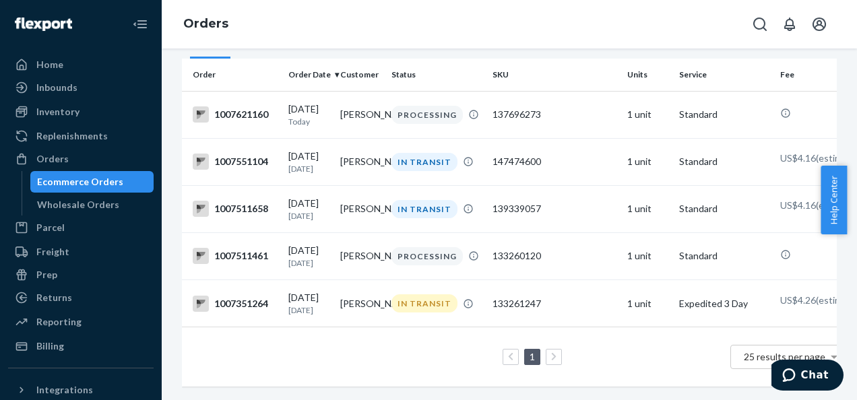
click at [100, 186] on div "Ecommerce Orders" at bounding box center [80, 181] width 86 height 13
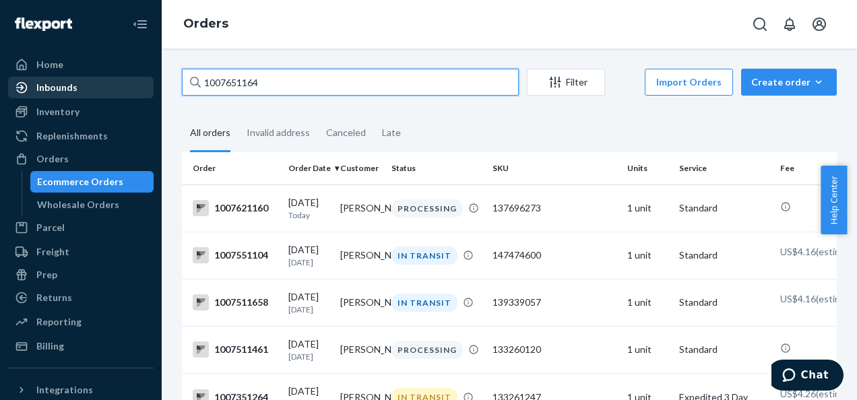
drag, startPoint x: 274, startPoint y: 84, endPoint x: 119, endPoint y: 82, distance: 155.0
click at [124, 82] on div "Home Inbounds Shipping Plans Problems Inventory Products Branded Packaging Repl…" at bounding box center [428, 200] width 857 height 400
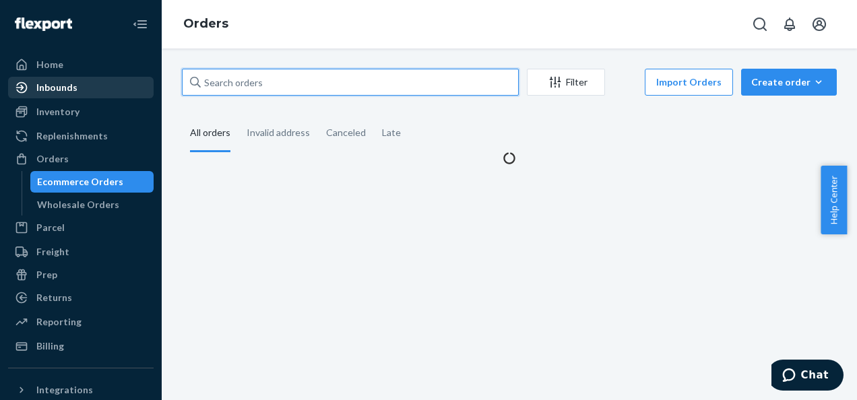
paste input "1007642156"
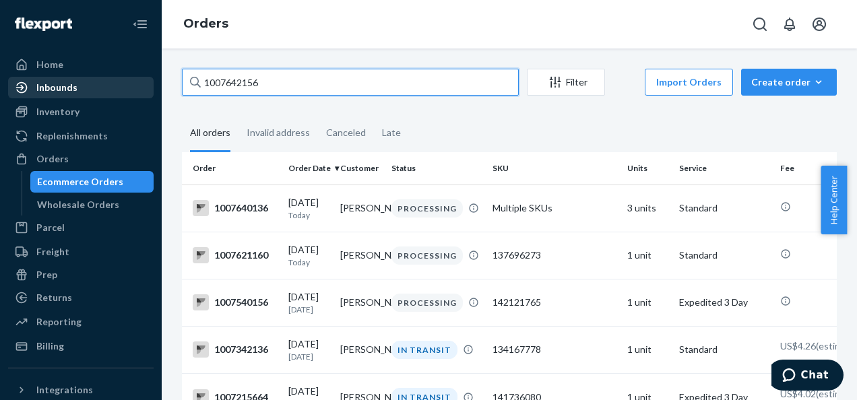
type input "1007642156"
drag, startPoint x: 269, startPoint y: 77, endPoint x: 177, endPoint y: 86, distance: 93.5
click at [177, 88] on div "1007642156 Filter Import Orders Create order Ecommerce order Removal order All …" at bounding box center [509, 305] width 675 height 472
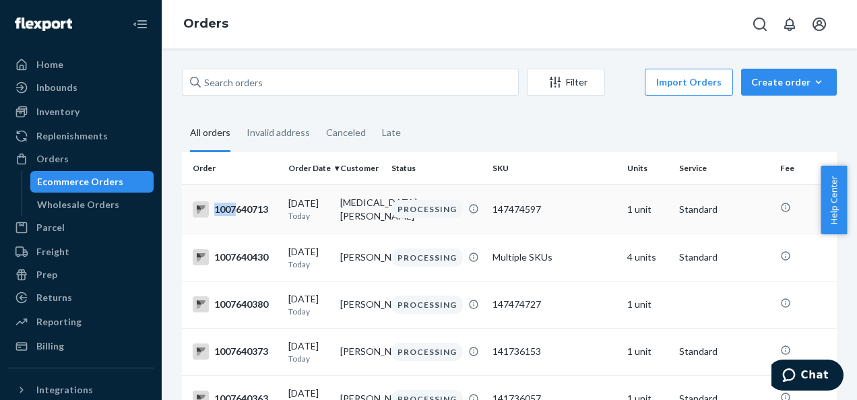
drag, startPoint x: 259, startPoint y: 207, endPoint x: 236, endPoint y: 209, distance: 23.0
click at [236, 209] on div "1007640713" at bounding box center [235, 209] width 85 height 16
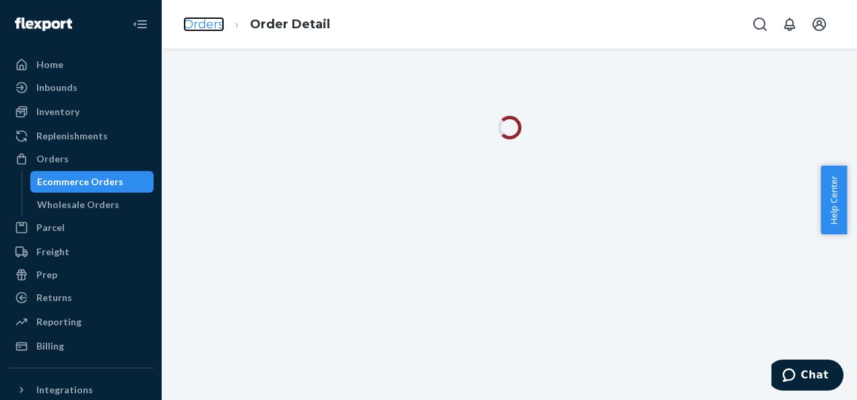
click at [221, 23] on link "Orders" at bounding box center [203, 24] width 41 height 15
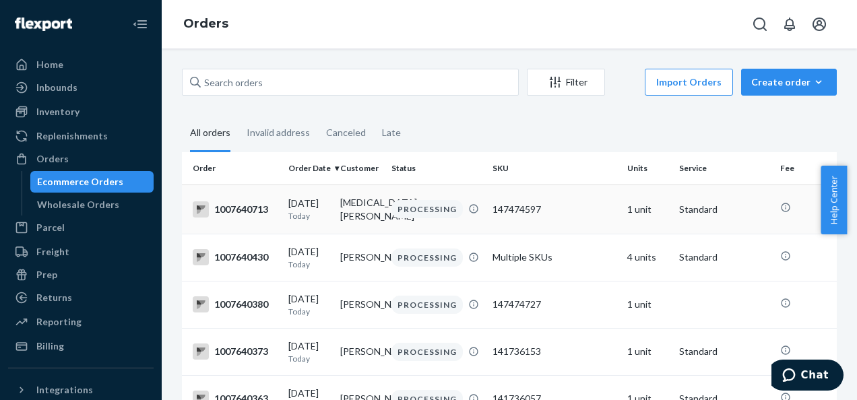
click at [272, 208] on div "1007640713" at bounding box center [235, 209] width 85 height 16
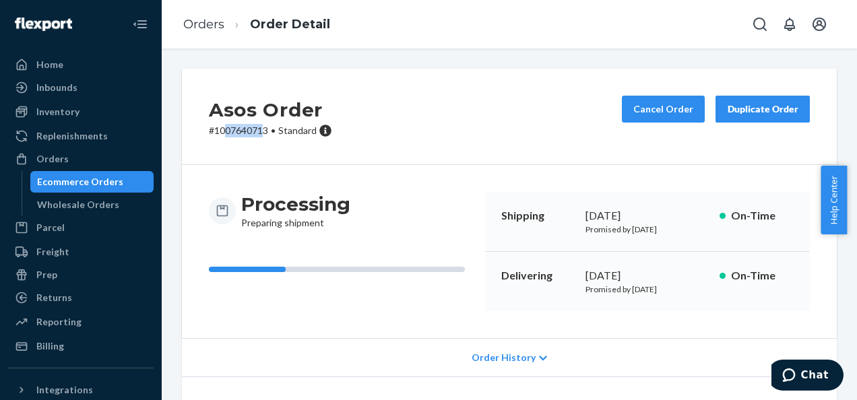
drag, startPoint x: 265, startPoint y: 131, endPoint x: 226, endPoint y: 131, distance: 39.7
click at [226, 131] on p "# 1007640713 • Standard" at bounding box center [270, 130] width 123 height 13
drag, startPoint x: 226, startPoint y: 131, endPoint x: 215, endPoint y: 131, distance: 10.8
click at [215, 131] on p "# 1007640713 • Standard" at bounding box center [270, 130] width 123 height 13
drag, startPoint x: 222, startPoint y: 131, endPoint x: 272, endPoint y: 131, distance: 49.9
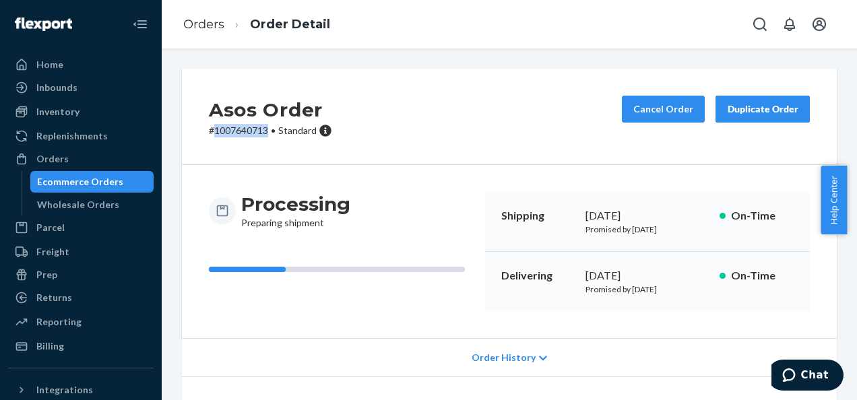
click at [272, 131] on p "# 1007640713 • Standard" at bounding box center [270, 130] width 123 height 13
copy p "1007640713"
click at [206, 22] on link "Orders" at bounding box center [203, 24] width 41 height 15
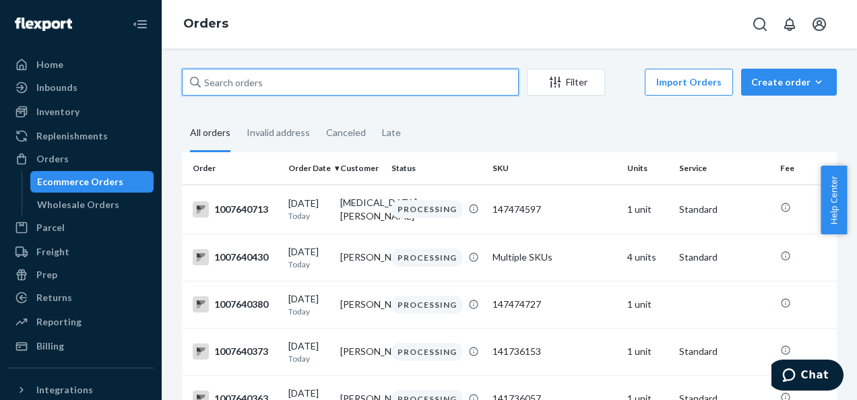
click at [288, 89] on input "text" at bounding box center [350, 82] width 337 height 27
paste input "1007656379"
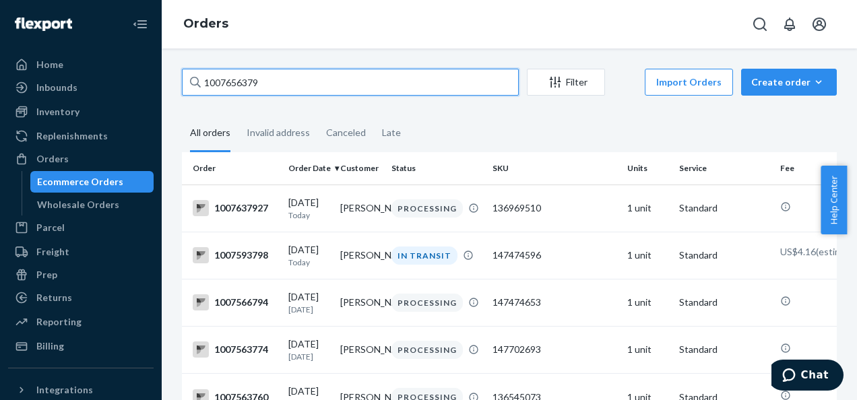
type input "1007656379"
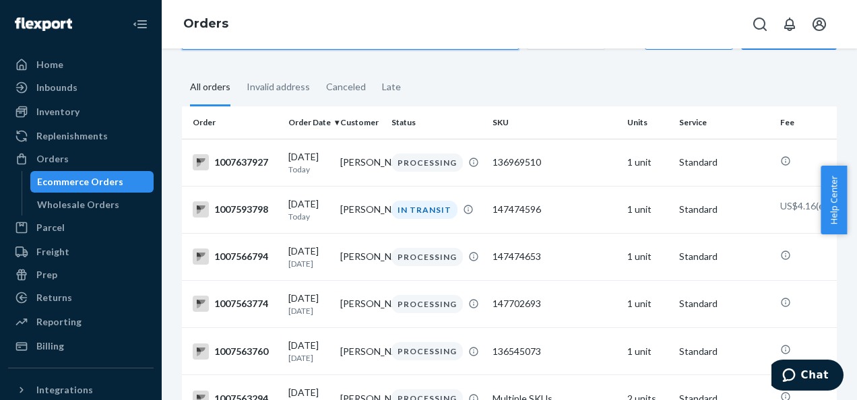
scroll to position [67, 0]
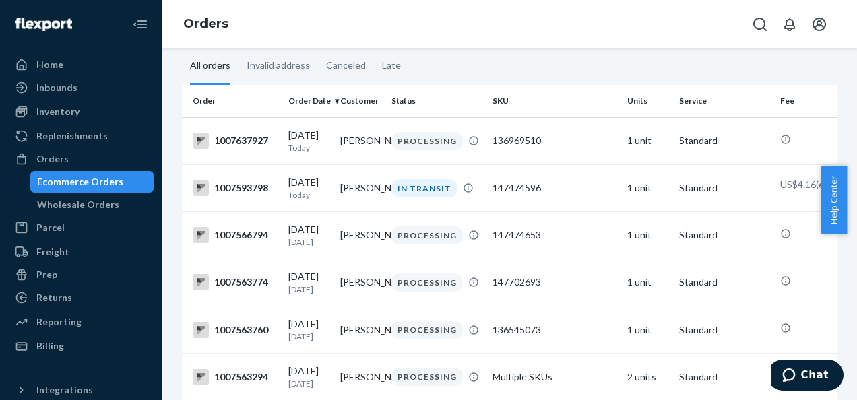
click at [69, 183] on div "Ecommerce Orders" at bounding box center [80, 181] width 86 height 13
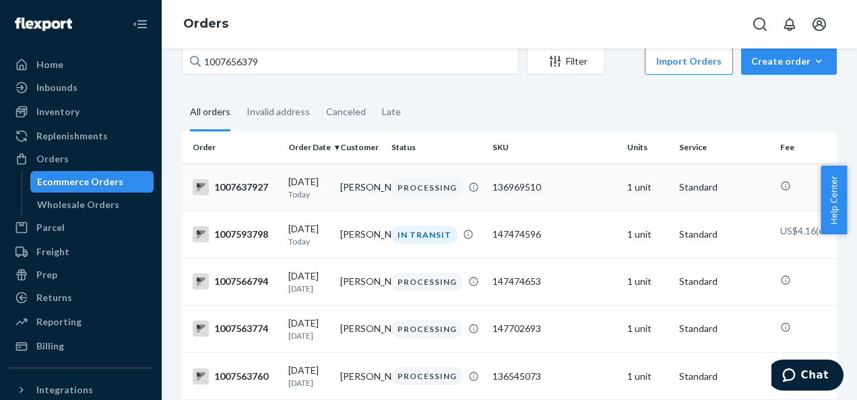
scroll to position [0, 0]
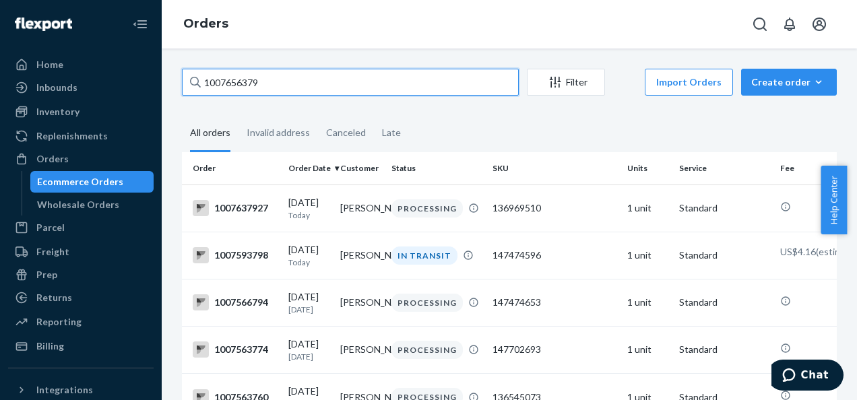
drag, startPoint x: 268, startPoint y: 84, endPoint x: 143, endPoint y: 76, distance: 125.5
click at [143, 79] on div "Home Inbounds Shipping Plans Problems Inventory Products Branded Packaging Repl…" at bounding box center [428, 200] width 857 height 400
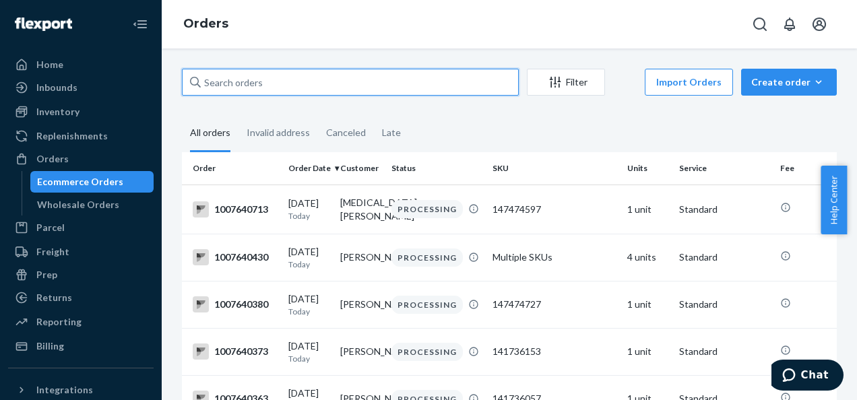
paste input "1007640713"
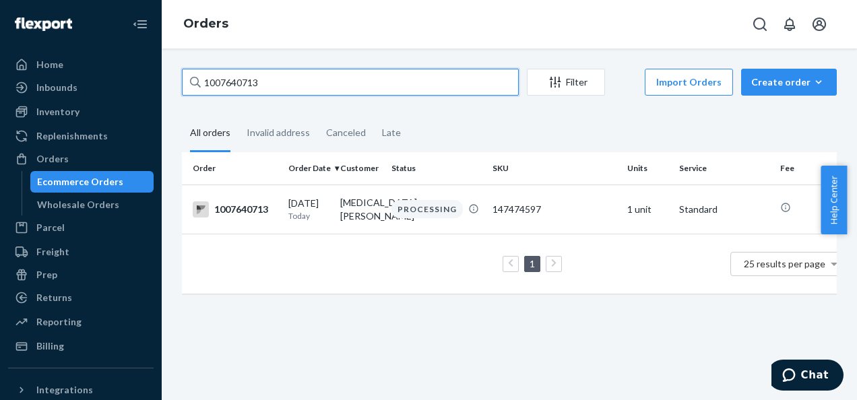
type input "1007640713"
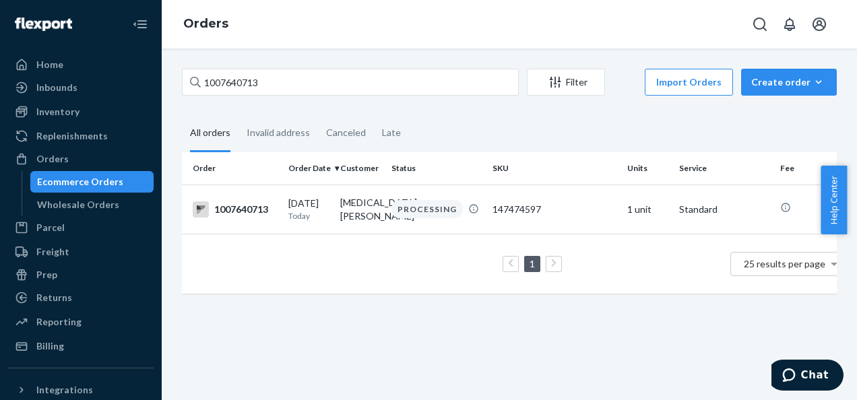
click at [416, 261] on div "1 25 results per page" at bounding box center [519, 264] width 652 height 43
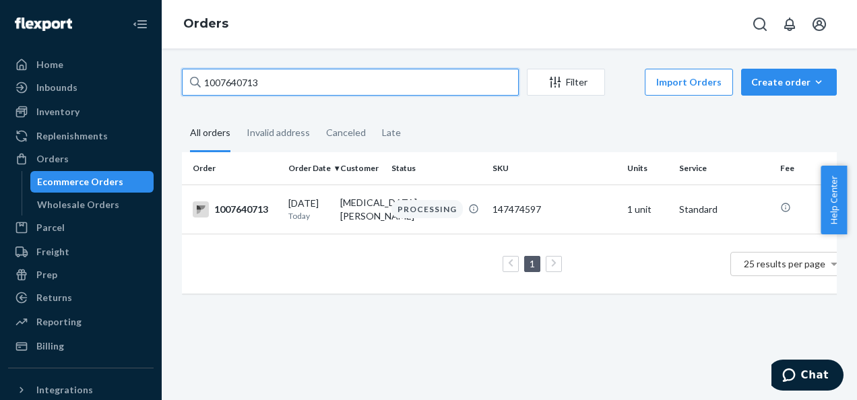
drag, startPoint x: 264, startPoint y: 74, endPoint x: 164, endPoint y: 78, distance: 99.8
click at [166, 78] on div "1007640713 Filter Import Orders Create order Ecommerce order Removal order All …" at bounding box center [509, 225] width 695 height 352
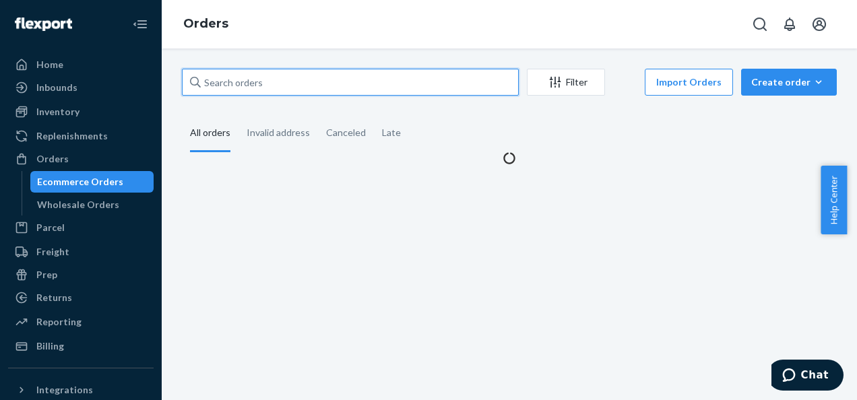
paste input "1007640380"
type input "1007640380"
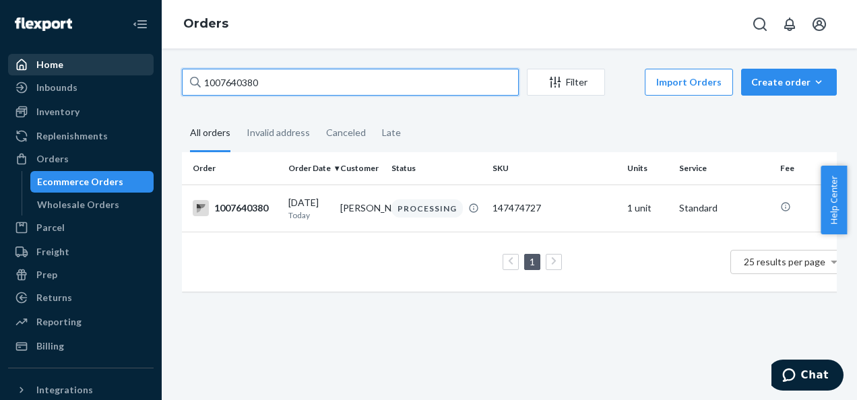
drag, startPoint x: 241, startPoint y: 77, endPoint x: 101, endPoint y: 59, distance: 141.2
click at [115, 62] on div "Home Inbounds Shipping Plans Problems Inventory Products Branded Packaging Repl…" at bounding box center [428, 200] width 857 height 400
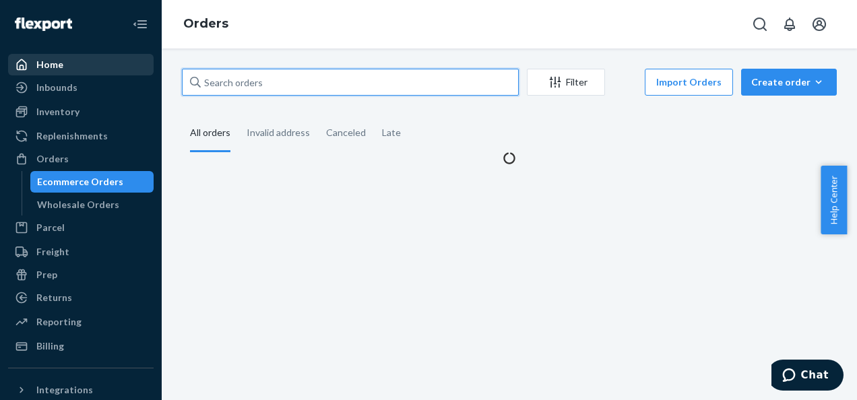
paste input "1007642320"
type input "1007642320"
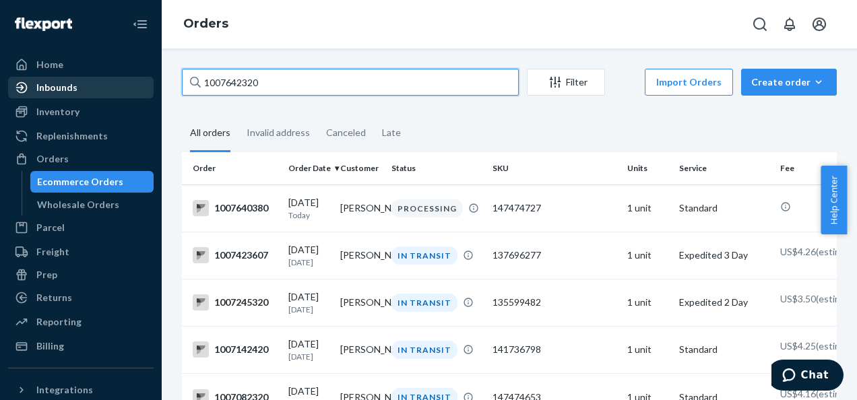
drag, startPoint x: 275, startPoint y: 84, endPoint x: 106, endPoint y: 71, distance: 168.9
click at [120, 78] on div "Home Inbounds Shipping Plans Problems Inventory Products Branded Packaging Repl…" at bounding box center [428, 200] width 857 height 400
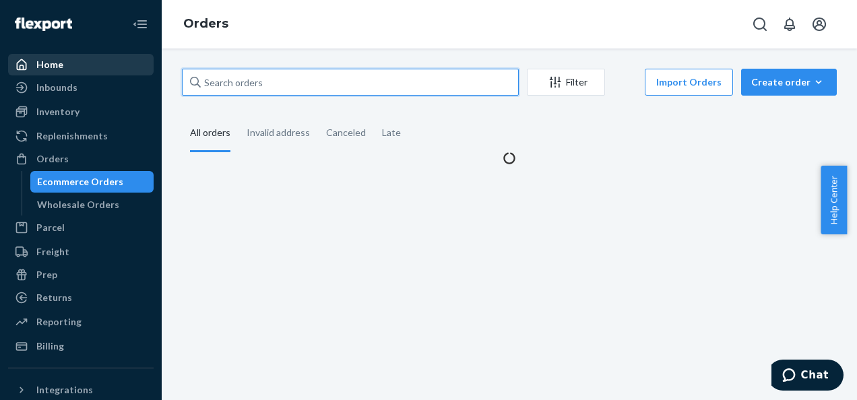
paste input "1007645689"
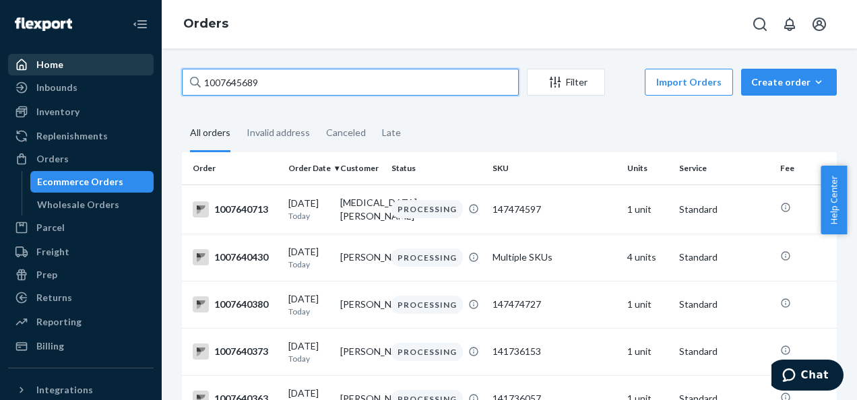
type input "1007645689"
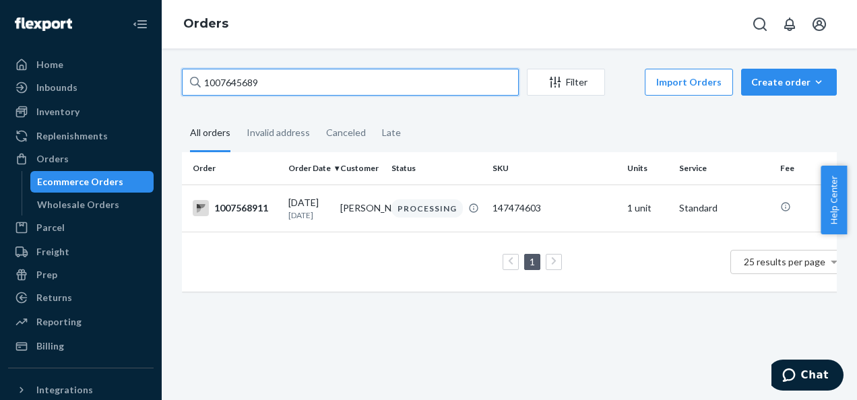
click at [282, 79] on input "1007645689" at bounding box center [350, 82] width 337 height 27
drag, startPoint x: 255, startPoint y: 82, endPoint x: 84, endPoint y: 82, distance: 171.1
click at [84, 82] on div "Home Inbounds Shipping Plans Problems Inventory Products Branded Packaging Repl…" at bounding box center [428, 200] width 857 height 400
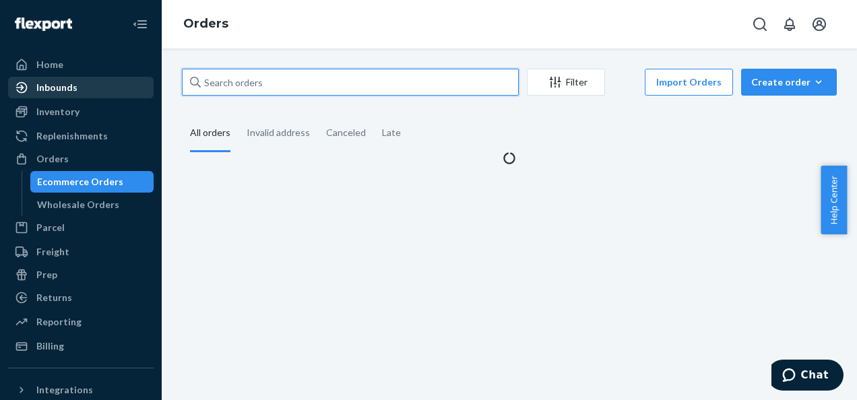
paste input "1007642320"
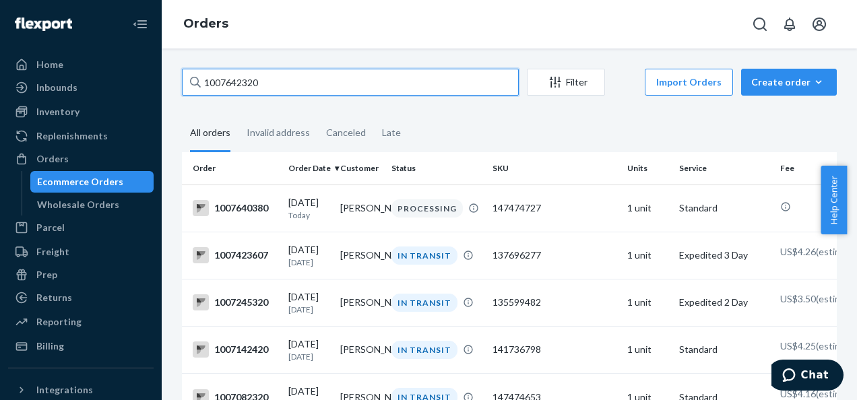
drag, startPoint x: 280, startPoint y: 81, endPoint x: 203, endPoint y: 84, distance: 76.2
click at [208, 81] on input "1007642320" at bounding box center [350, 82] width 337 height 27
type input "1"
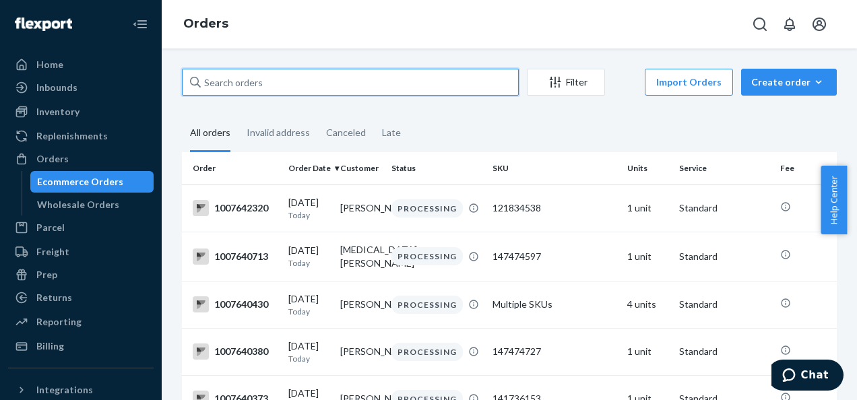
paste input "1007642320"
type input "1007642320"
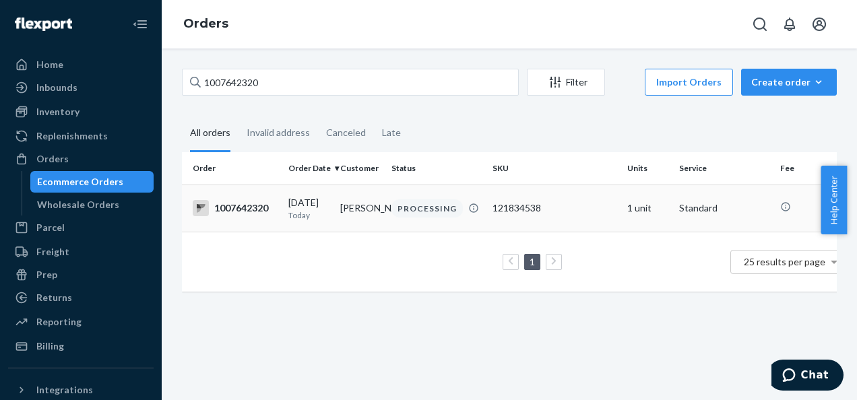
click at [243, 214] on div "1007642320" at bounding box center [235, 208] width 85 height 16
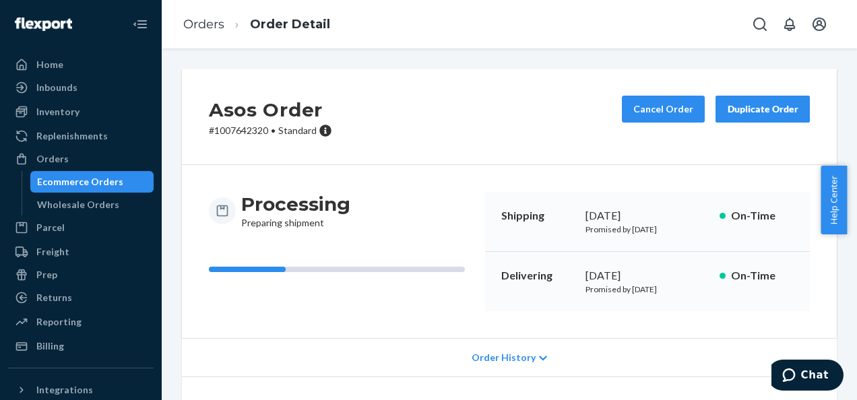
click at [199, 15] on ol "Orders Order Detail" at bounding box center [256, 25] width 168 height 40
click at [200, 19] on link "Orders" at bounding box center [203, 24] width 41 height 15
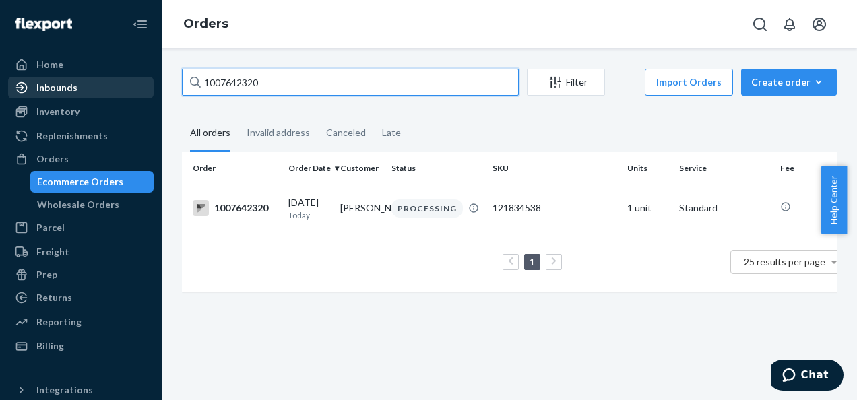
drag, startPoint x: 282, startPoint y: 87, endPoint x: 69, endPoint y: 93, distance: 213.0
click at [69, 93] on div "Home Inbounds Shipping Plans Problems Inventory Products Branded Packaging Repl…" at bounding box center [428, 200] width 857 height 400
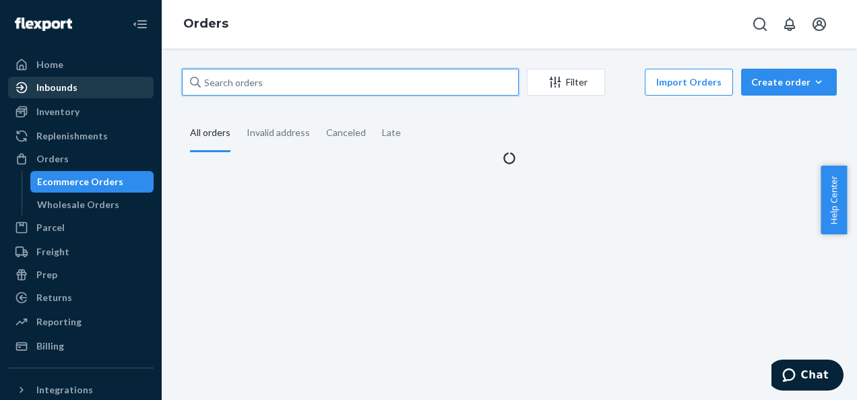
paste input "1007644346"
type input "1007644346"
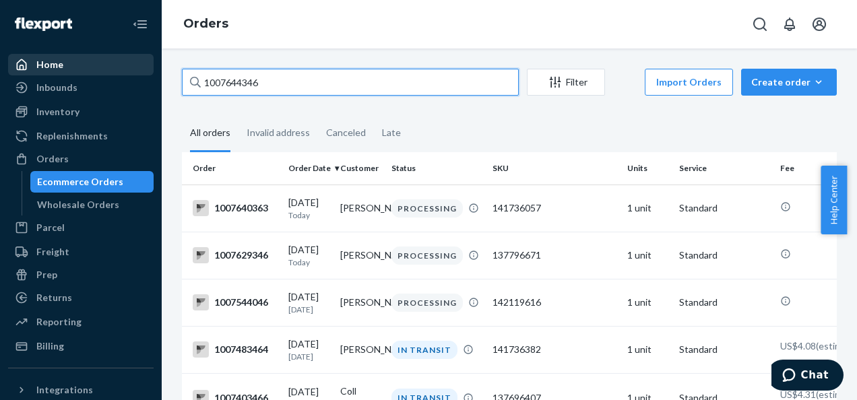
drag, startPoint x: 248, startPoint y: 82, endPoint x: 101, endPoint y: 75, distance: 147.1
click at [111, 79] on div "Home Inbounds Shipping Plans Problems Inventory Products Branded Packaging Repl…" at bounding box center [428, 200] width 857 height 400
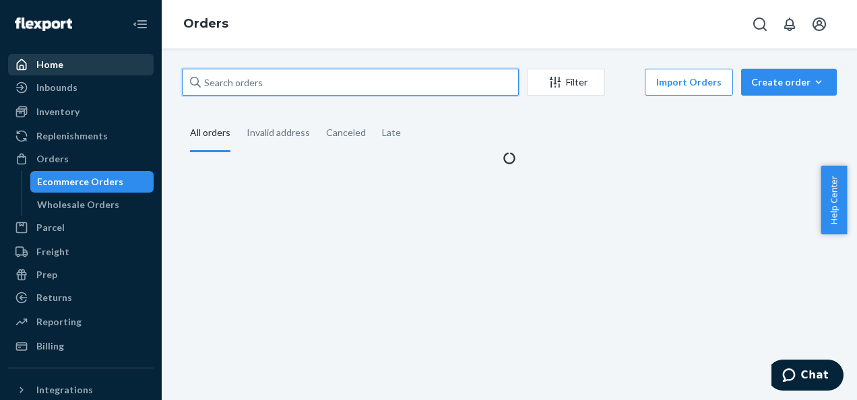
paste input "1007644346"
type input "1007644346"
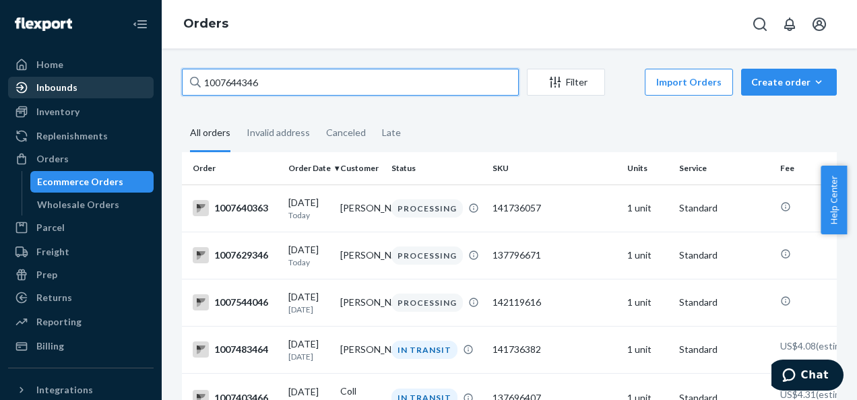
drag, startPoint x: 271, startPoint y: 79, endPoint x: 81, endPoint y: 80, distance: 190.0
click at [87, 81] on div "Home Inbounds Shipping Plans Problems Inventory Products Branded Packaging Repl…" at bounding box center [428, 200] width 857 height 400
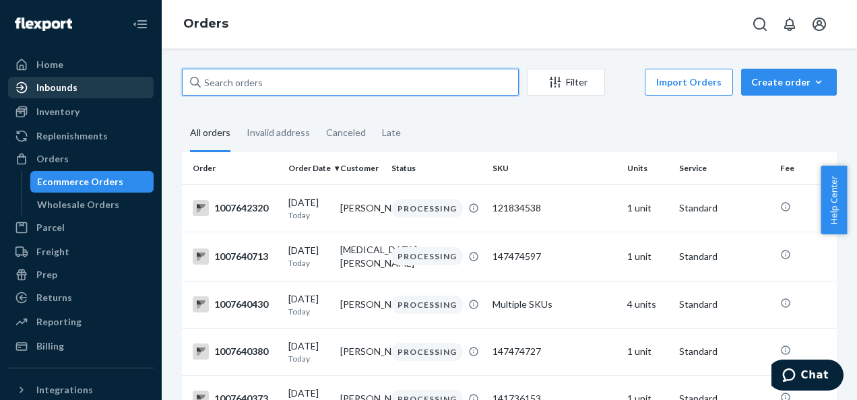
paste input "1007644447"
type input "1007644447"
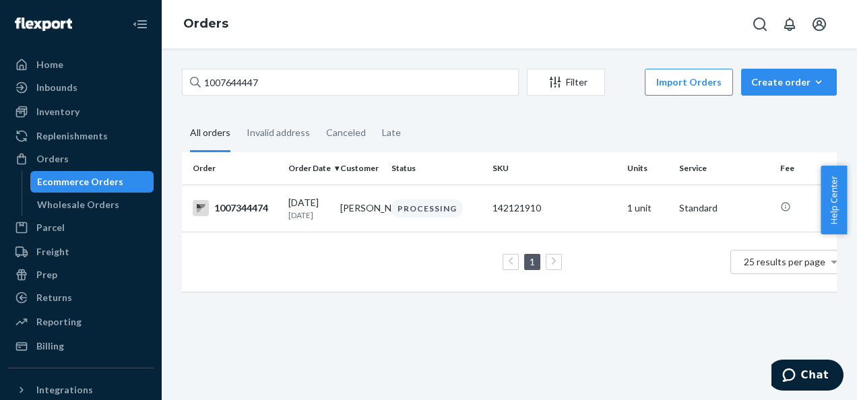
click at [117, 178] on div "Ecommerce Orders" at bounding box center [80, 181] width 86 height 13
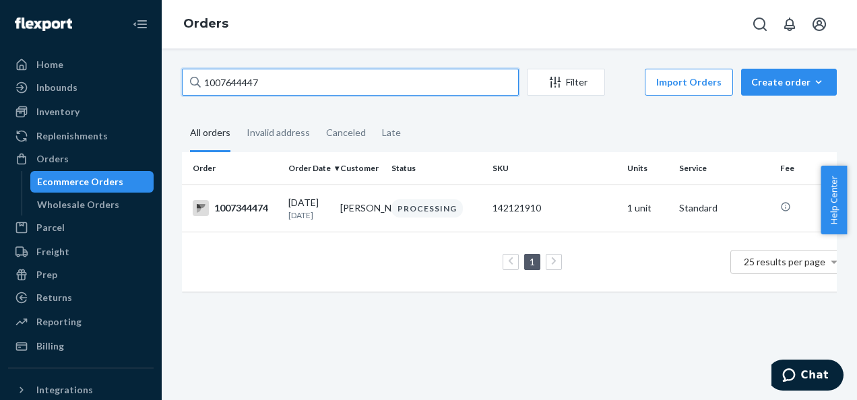
click at [298, 84] on input "1007644447" at bounding box center [350, 82] width 337 height 27
drag, startPoint x: 213, startPoint y: 85, endPoint x: 127, endPoint y: 84, distance: 85.6
click at [127, 84] on div "Home Inbounds Shipping Plans Problems Inventory Products Branded Packaging Repl…" at bounding box center [428, 200] width 857 height 400
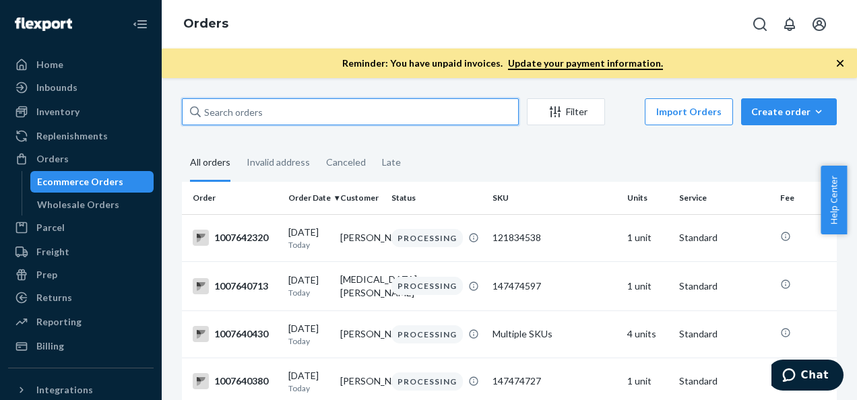
click at [280, 112] on input "text" at bounding box center [350, 111] width 337 height 27
click at [253, 117] on input "text" at bounding box center [350, 111] width 337 height 27
click at [268, 117] on input "text" at bounding box center [350, 111] width 337 height 27
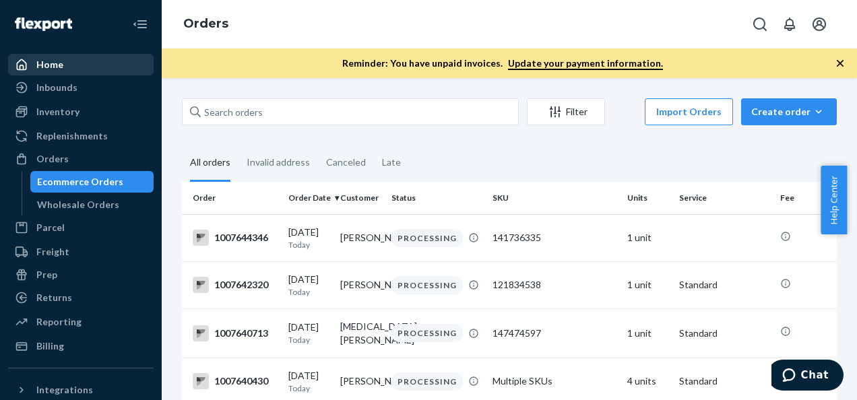
click at [42, 71] on div "Home" at bounding box center [49, 64] width 27 height 13
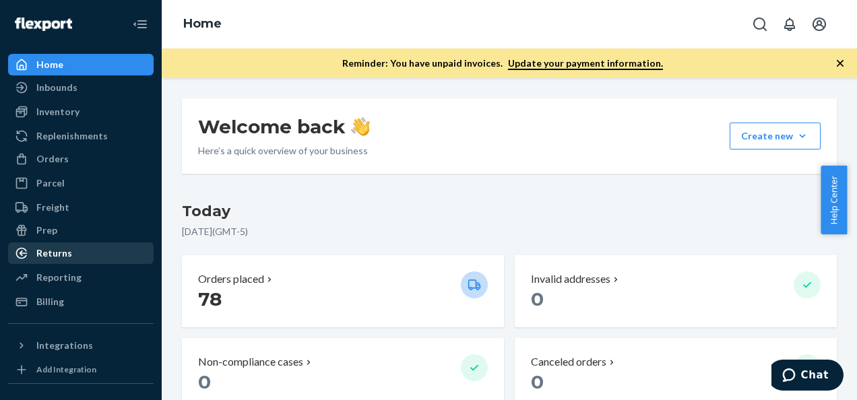
click at [44, 251] on div "Returns" at bounding box center [54, 253] width 36 height 13
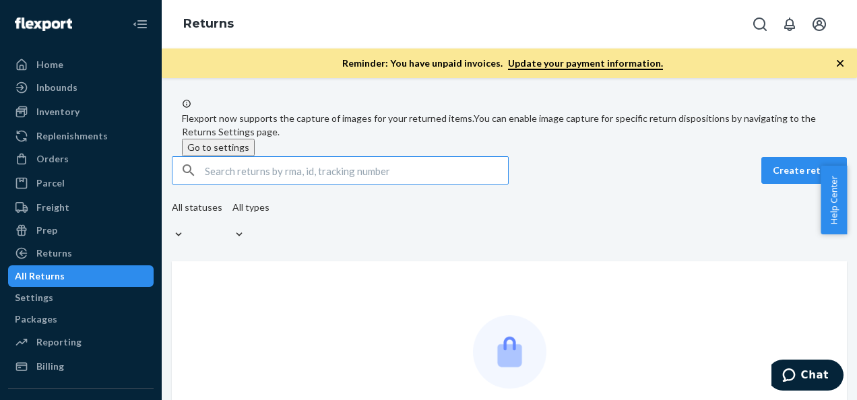
type input "*"
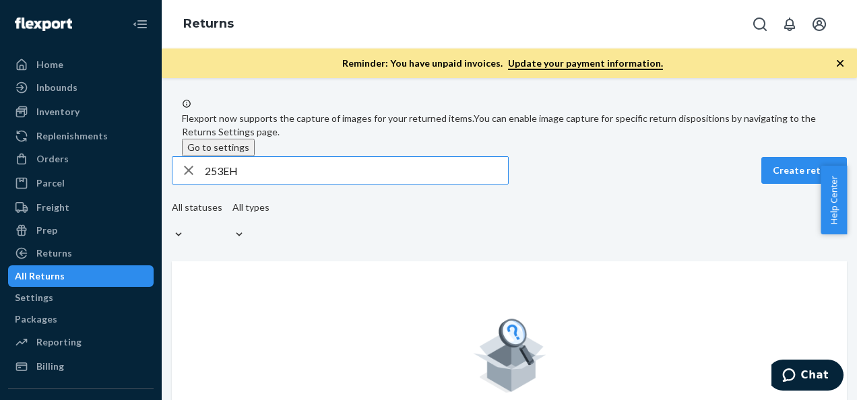
type input "253EH"
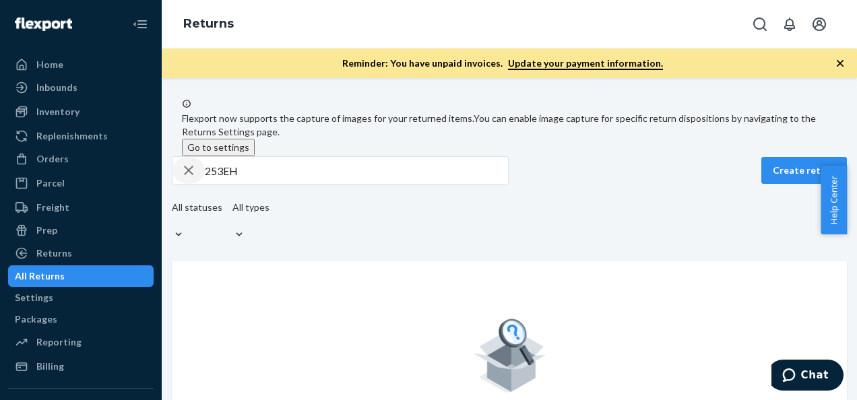
click at [194, 183] on icon "button" at bounding box center [189, 170] width 16 height 27
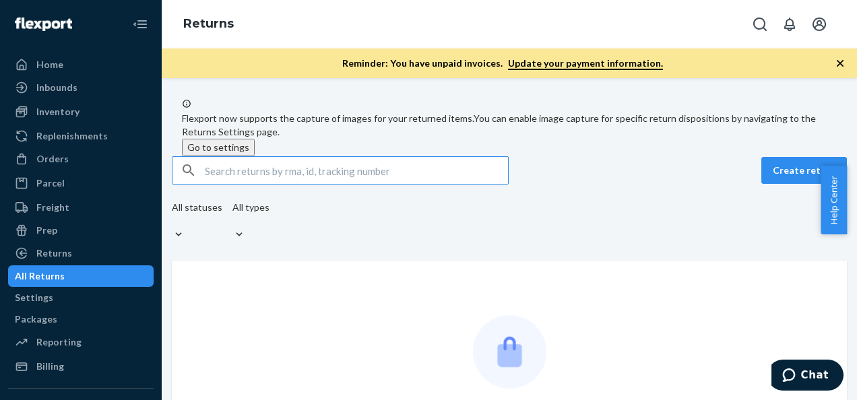
click at [289, 181] on input "text" at bounding box center [356, 170] width 303 height 27
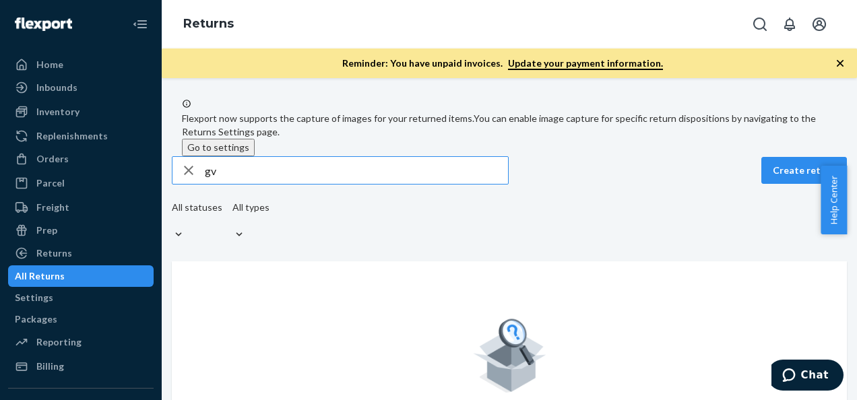
type input "g"
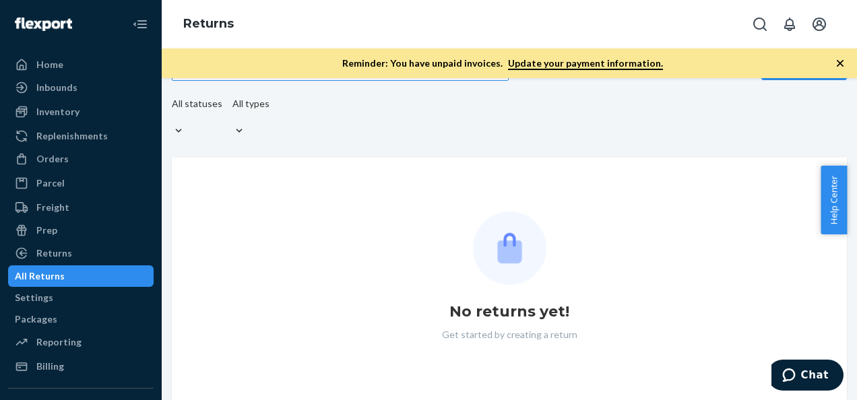
scroll to position [104, 0]
click at [48, 276] on div "All Returns" at bounding box center [40, 275] width 50 height 13
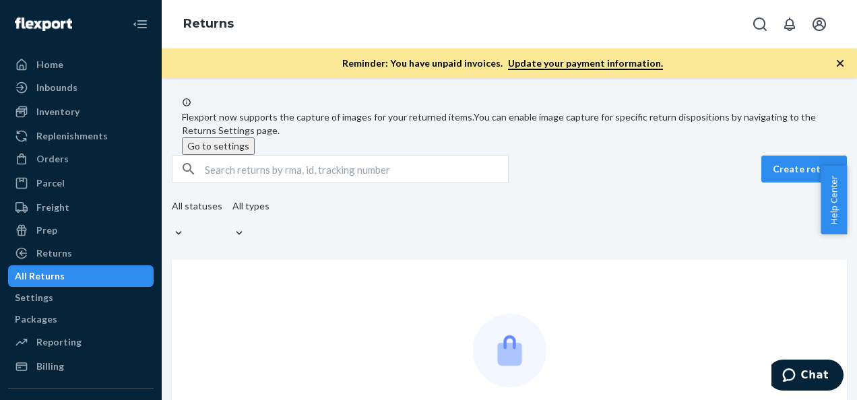
scroll to position [0, 0]
click at [839, 58] on icon "button" at bounding box center [839, 63] width 13 height 13
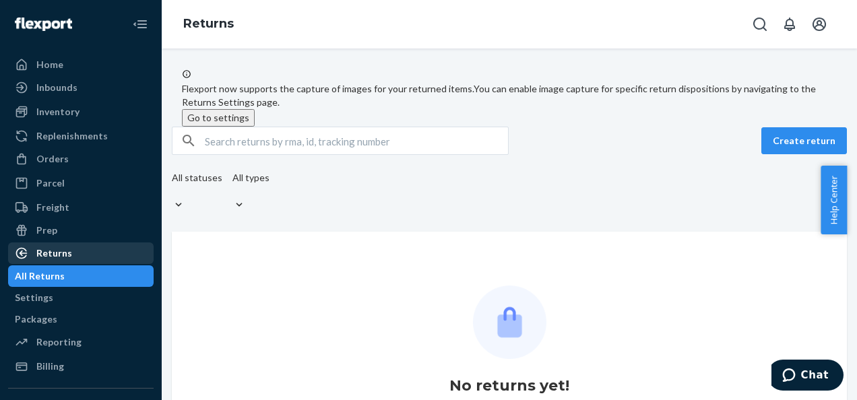
click at [59, 251] on div "Returns" at bounding box center [54, 253] width 36 height 13
click at [66, 269] on div "All Returns" at bounding box center [80, 276] width 143 height 19
click at [507, 217] on div "Create return All statuses All types No returns yet! Get started by creating a …" at bounding box center [509, 304] width 695 height 354
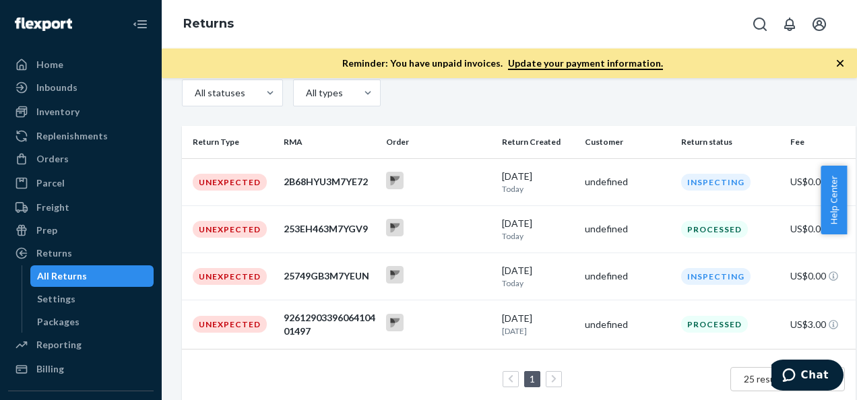
scroll to position [166, 0]
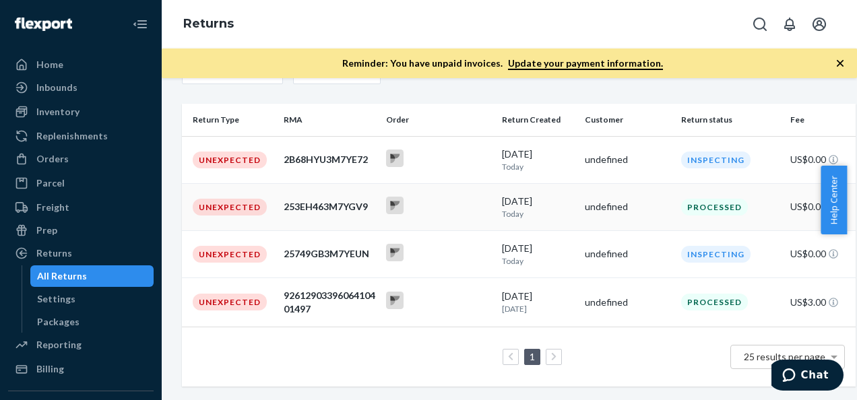
click at [307, 200] on div "253EH463M7YGV9" at bounding box center [330, 206] width 92 height 13
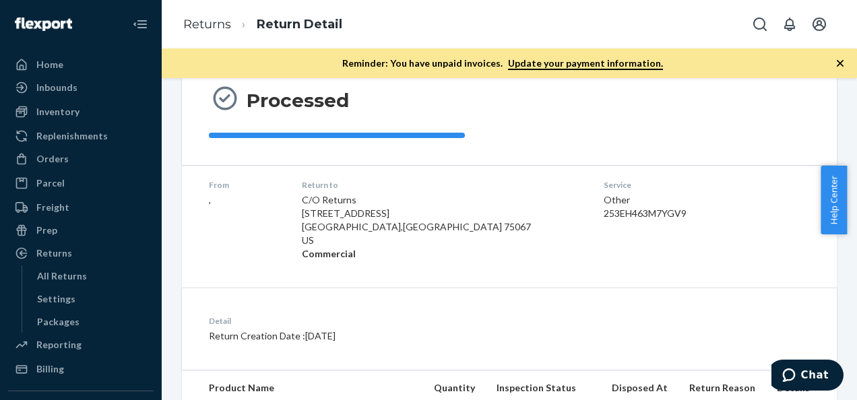
scroll to position [36, 0]
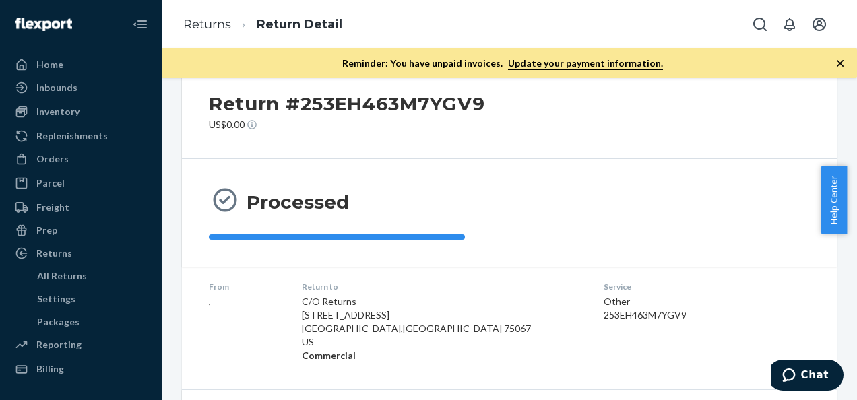
click at [841, 62] on icon "button" at bounding box center [840, 63] width 7 height 7
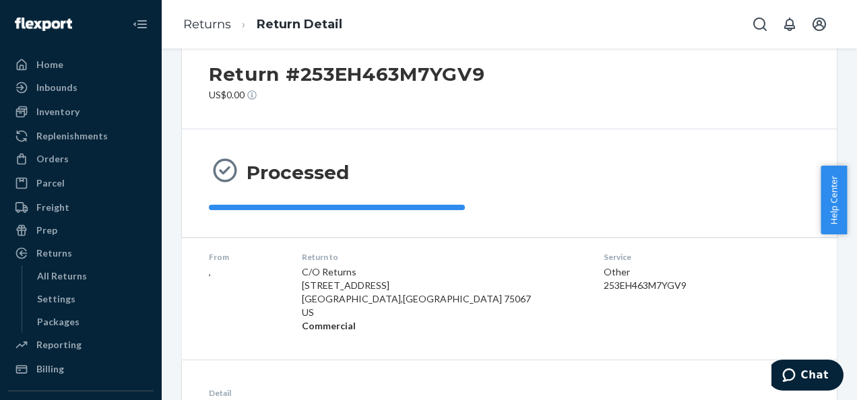
click at [379, 13] on div "Returns Return Detail" at bounding box center [509, 24] width 695 height 49
click at [600, 183] on div "Processed" at bounding box center [509, 183] width 601 height 54
click at [585, 133] on div "Processed" at bounding box center [509, 183] width 655 height 108
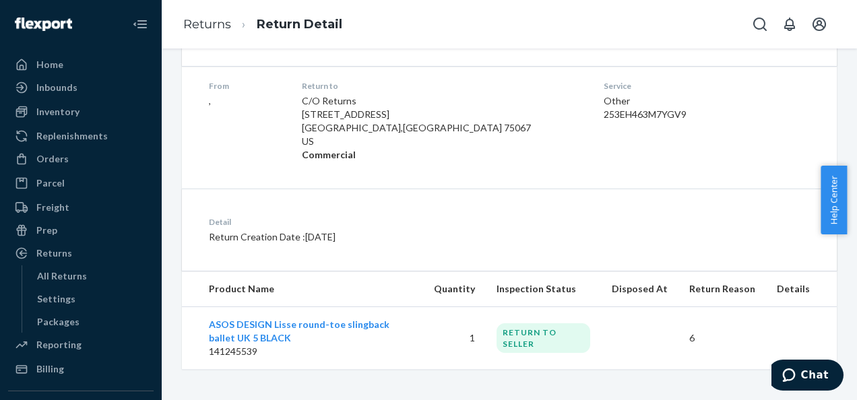
scroll to position [208, 0]
drag, startPoint x: 265, startPoint y: 348, endPoint x: 191, endPoint y: 348, distance: 74.8
click at [191, 348] on td "ASOS DESIGN Lisse round-toe slingback ballet UK 5 BLACK 141245539" at bounding box center [302, 337] width 241 height 63
drag, startPoint x: 191, startPoint y: 348, endPoint x: 461, endPoint y: 181, distance: 317.7
click at [461, 181] on div "Return #253EH463M7YGV9 US$0.00 Processed From , Return to C/O Returns [STREET_A…" at bounding box center [509, 114] width 655 height 507
